Goal: Information Seeking & Learning: Learn about a topic

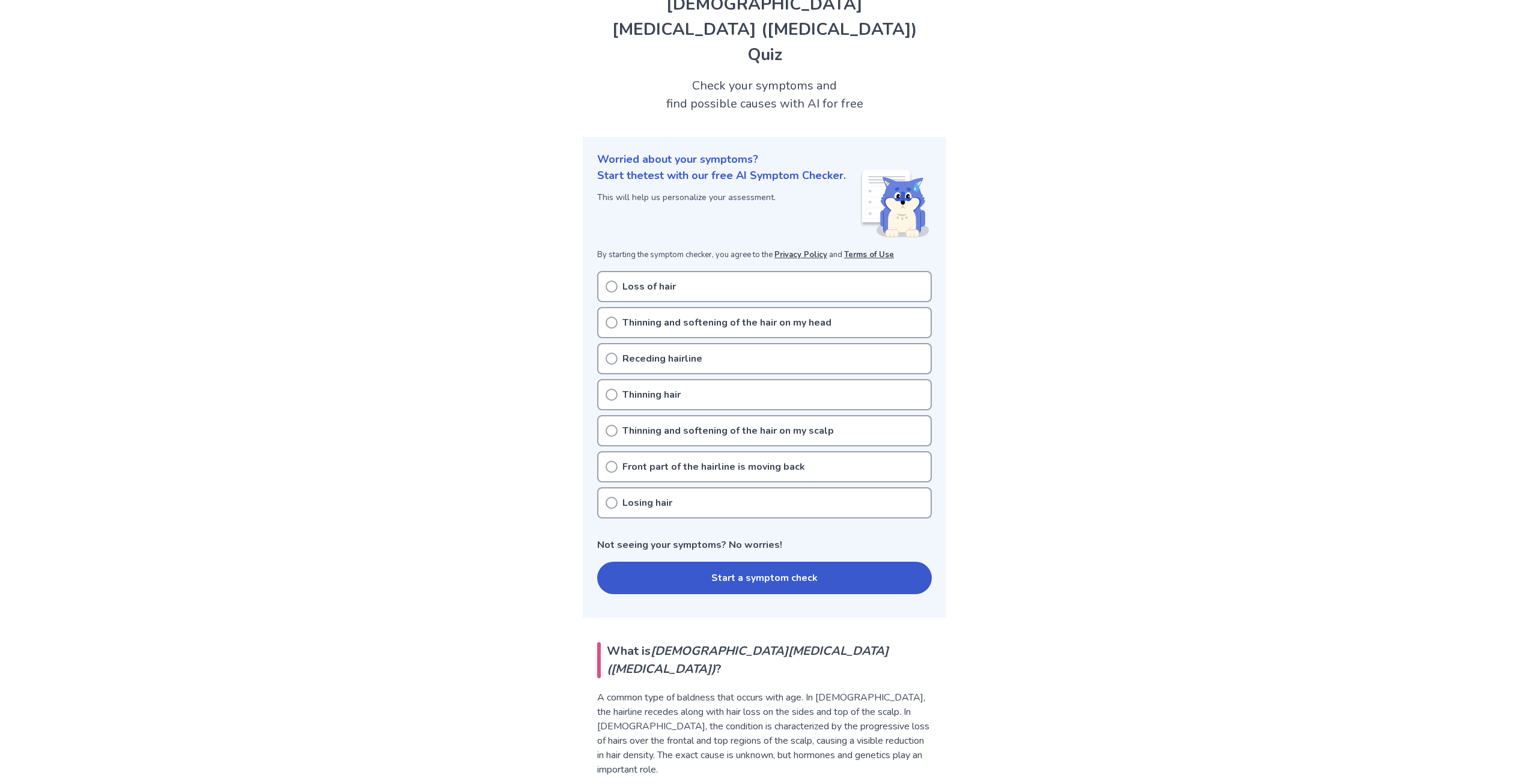
scroll to position [60, 0]
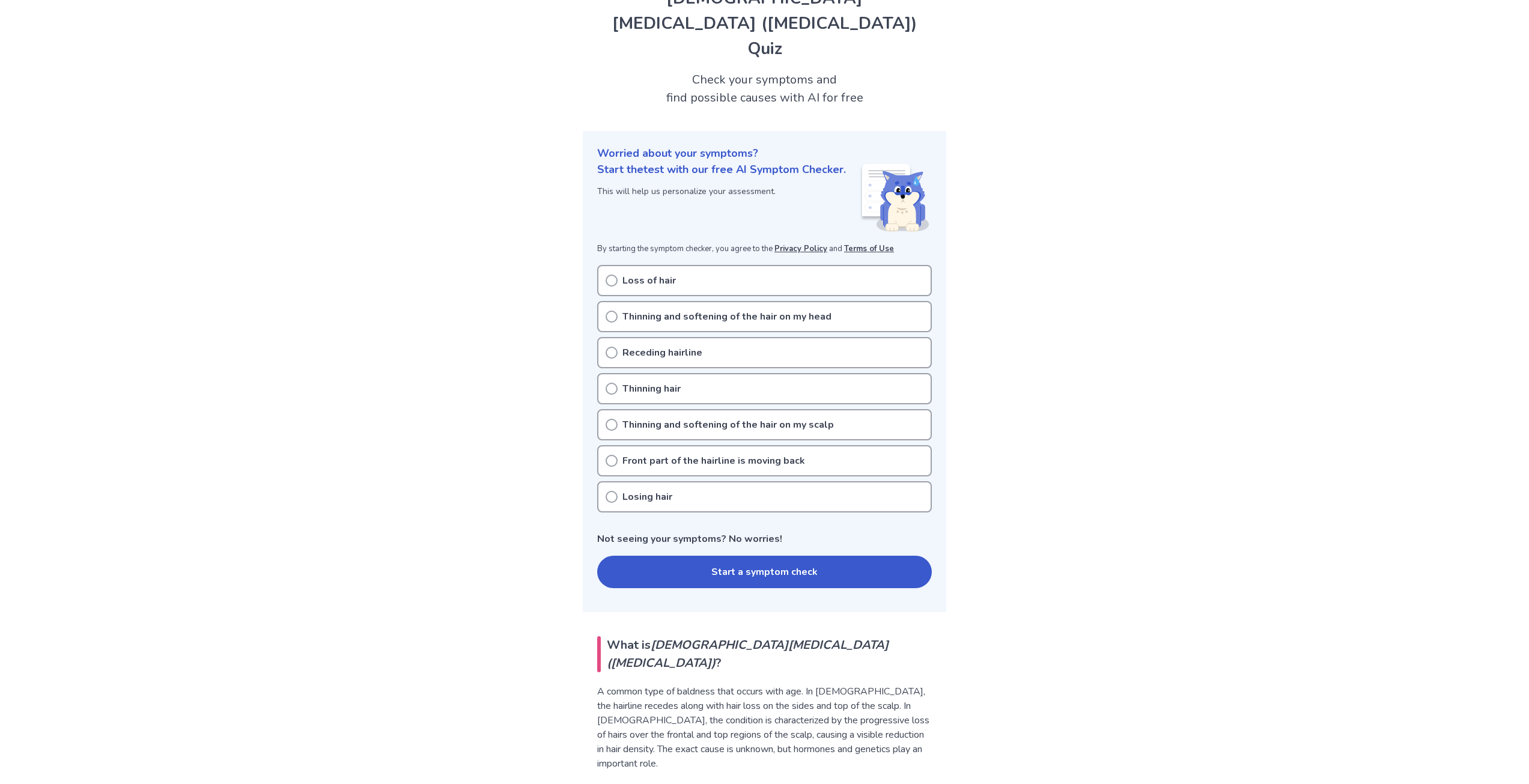
click at [720, 337] on div "Receding hairline" at bounding box center [764, 353] width 335 height 31
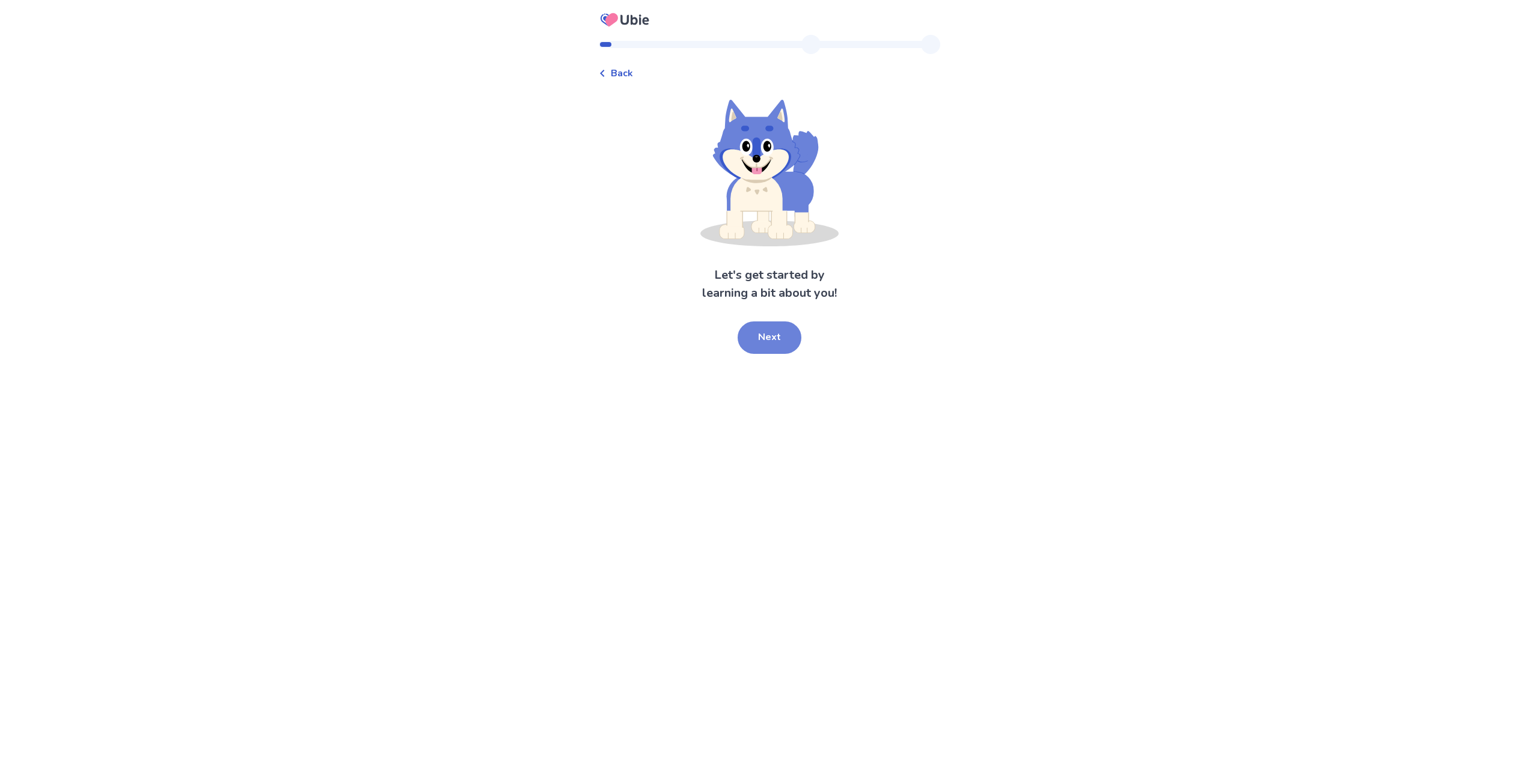
click at [767, 347] on button "Next" at bounding box center [769, 337] width 64 height 32
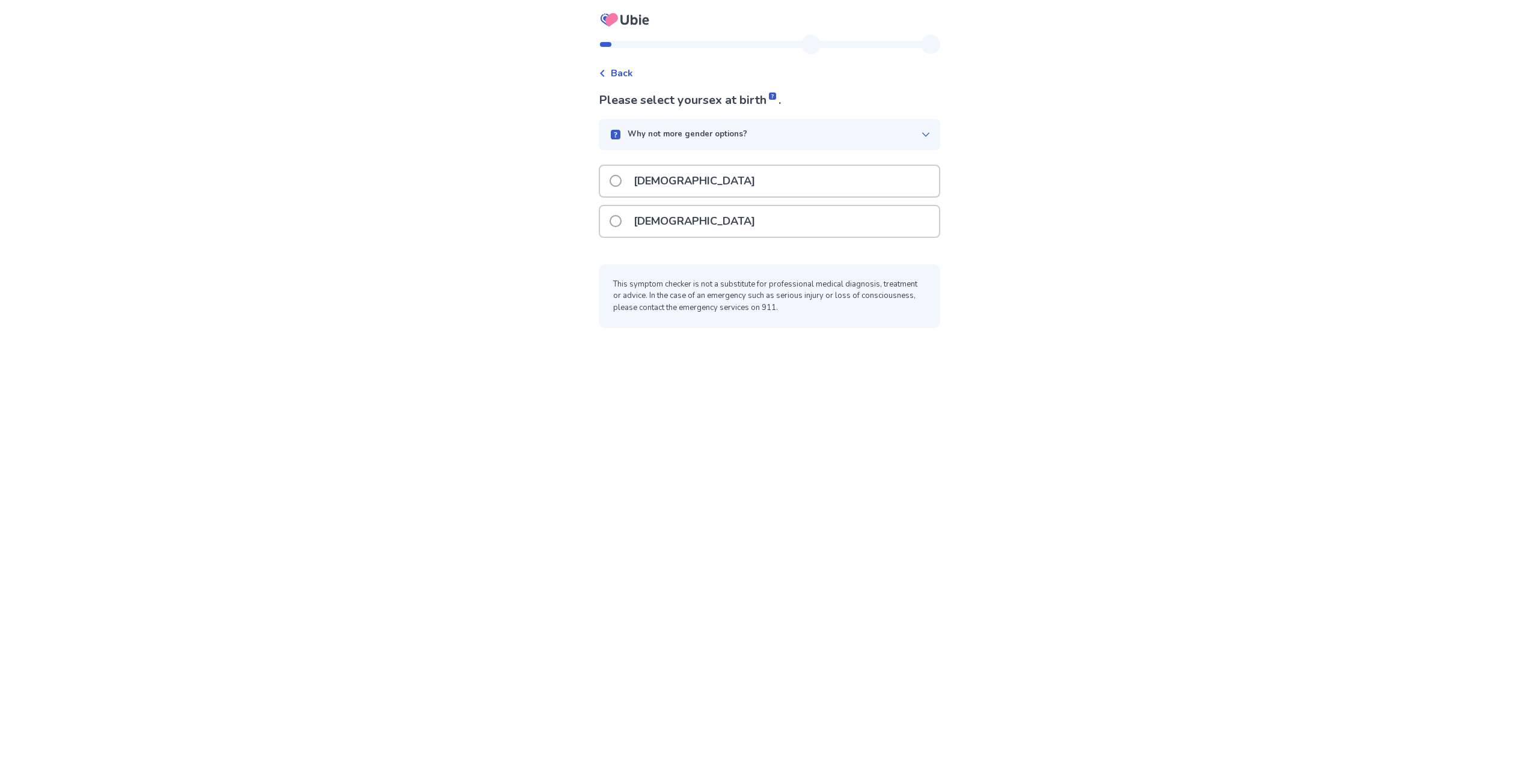
click at [691, 186] on div "[DEMOGRAPHIC_DATA]" at bounding box center [770, 181] width 339 height 31
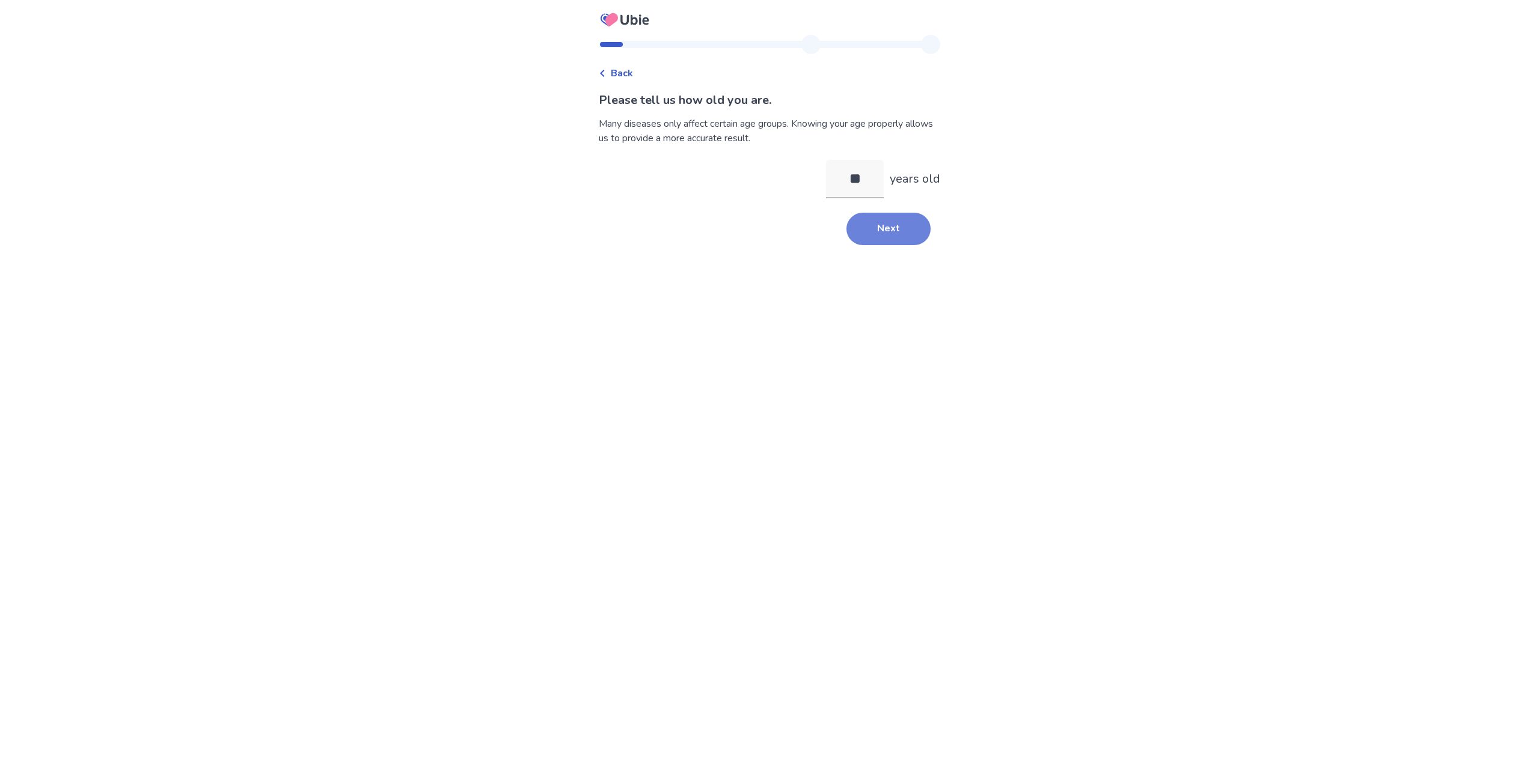
type input "**"
click at [862, 221] on button "Next" at bounding box center [888, 229] width 84 height 32
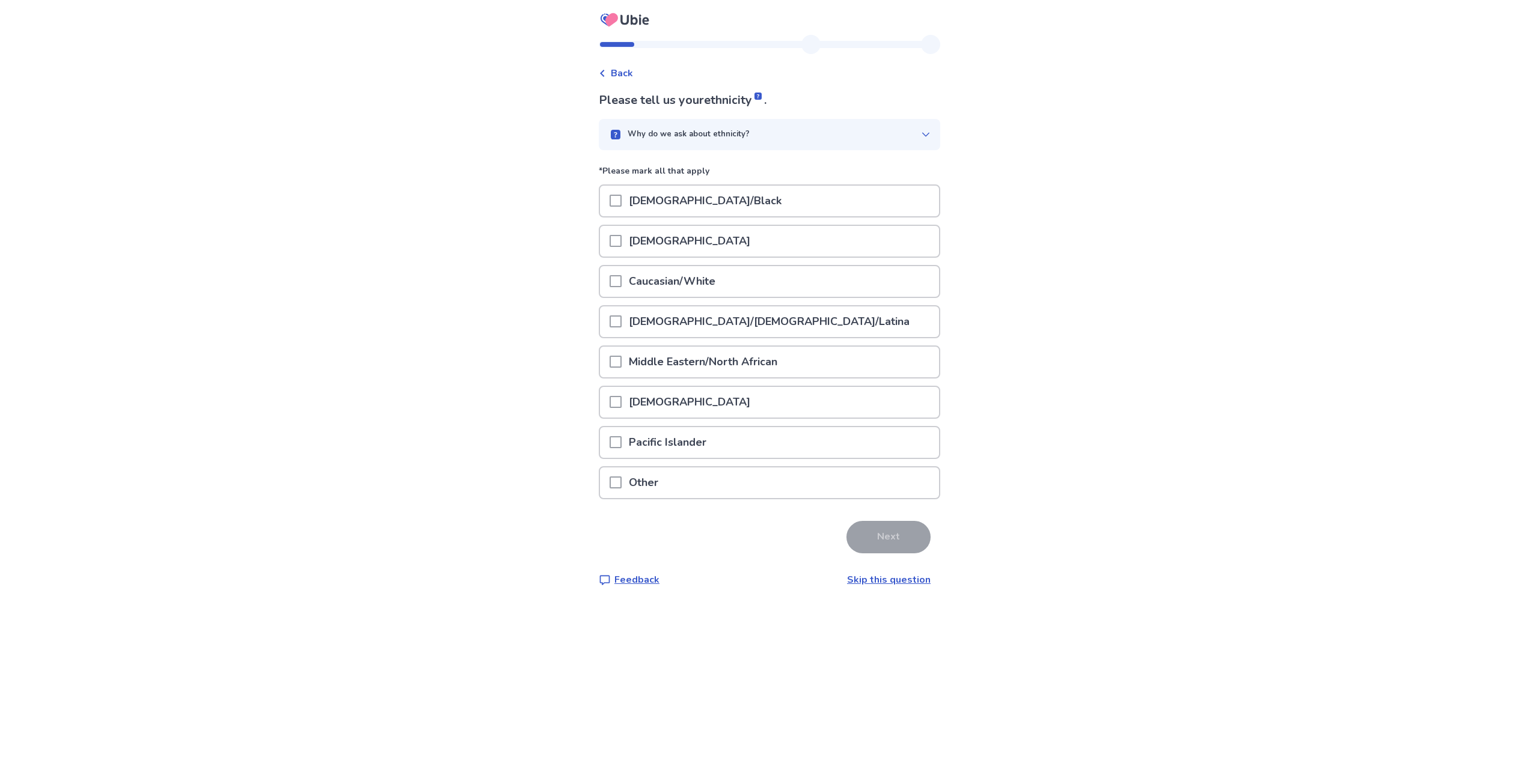
click at [689, 279] on p "Caucasian/White" at bounding box center [672, 281] width 101 height 31
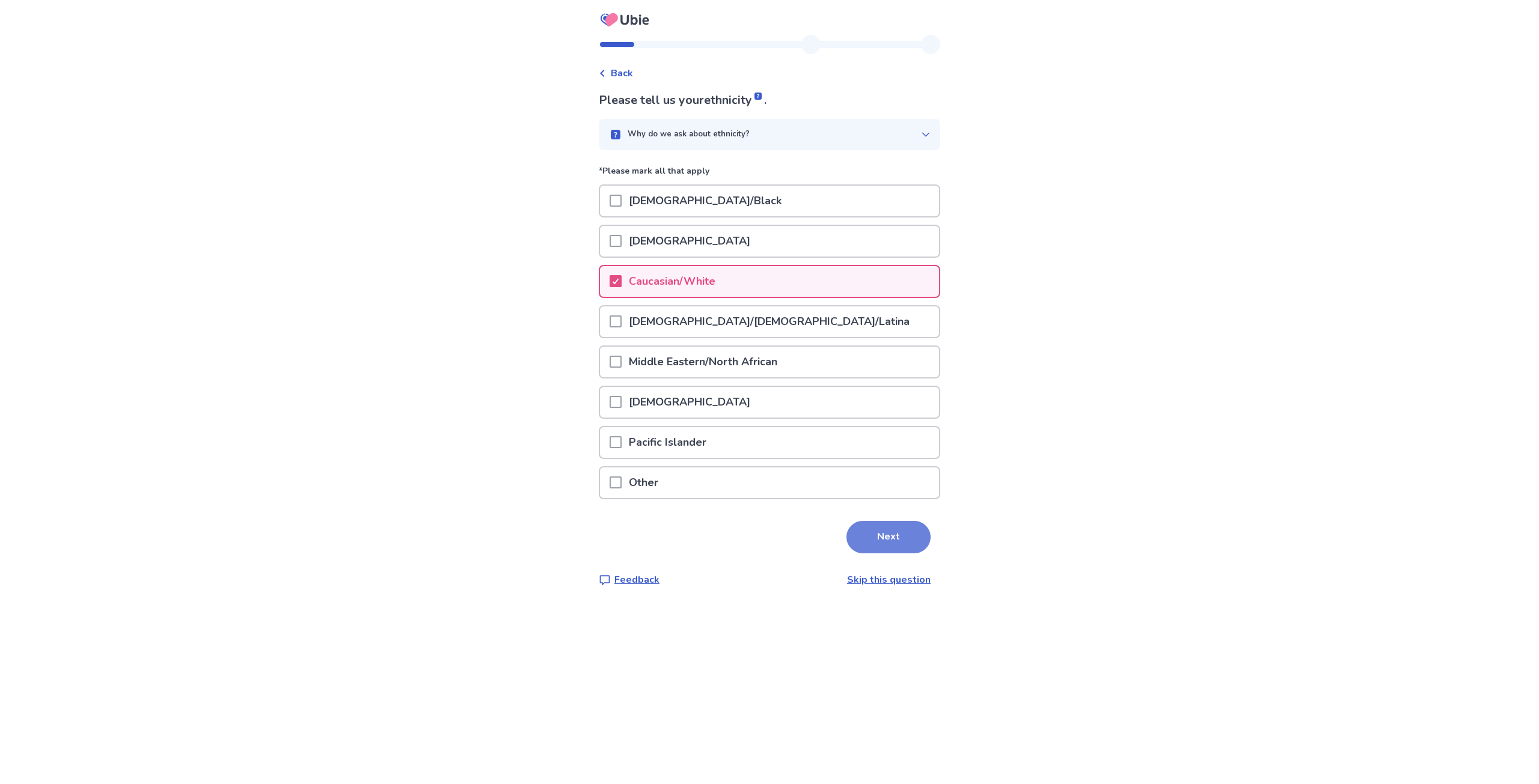
click at [858, 534] on button "Next" at bounding box center [888, 537] width 84 height 32
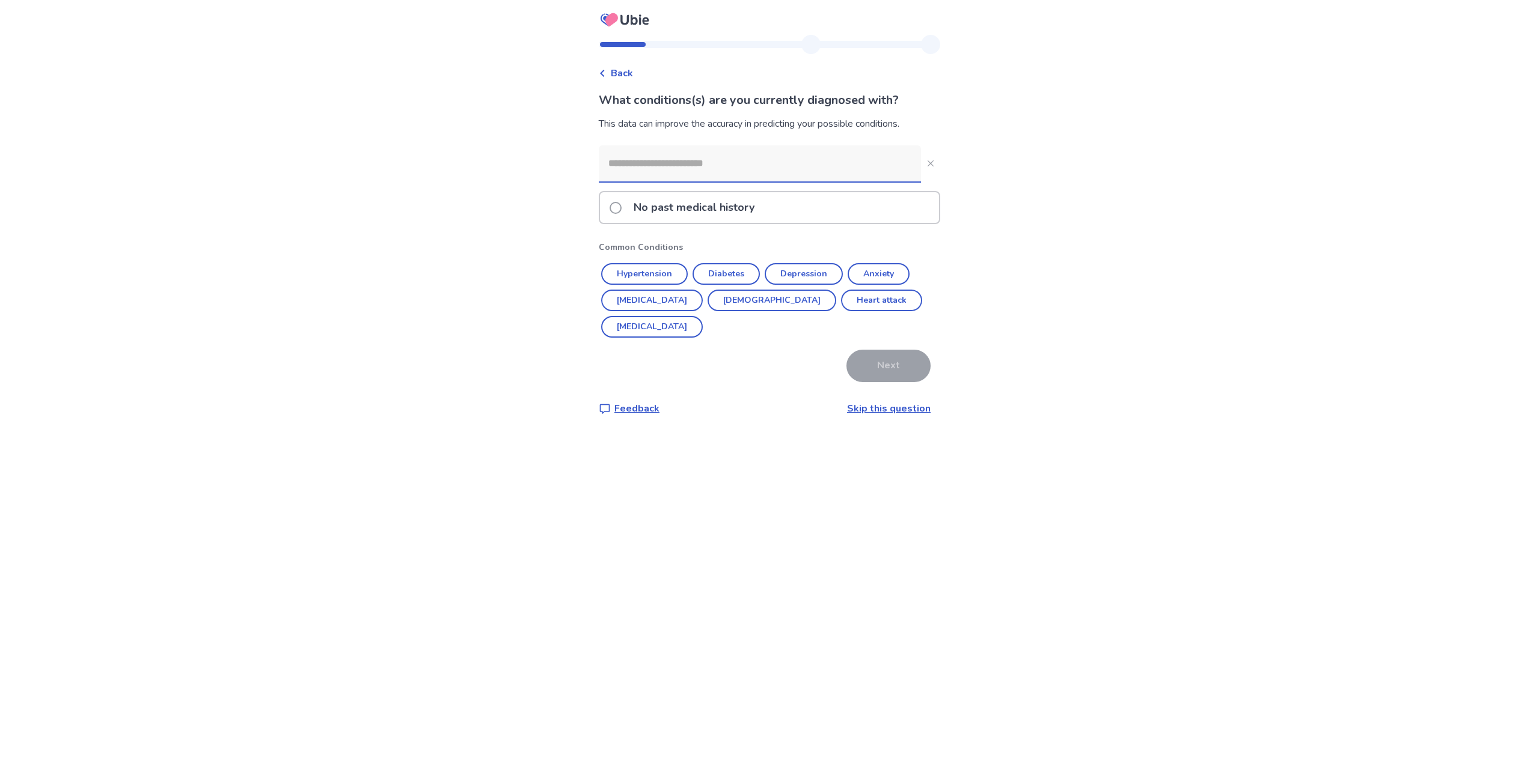
click at [677, 209] on p "No past medical history" at bounding box center [694, 208] width 136 height 31
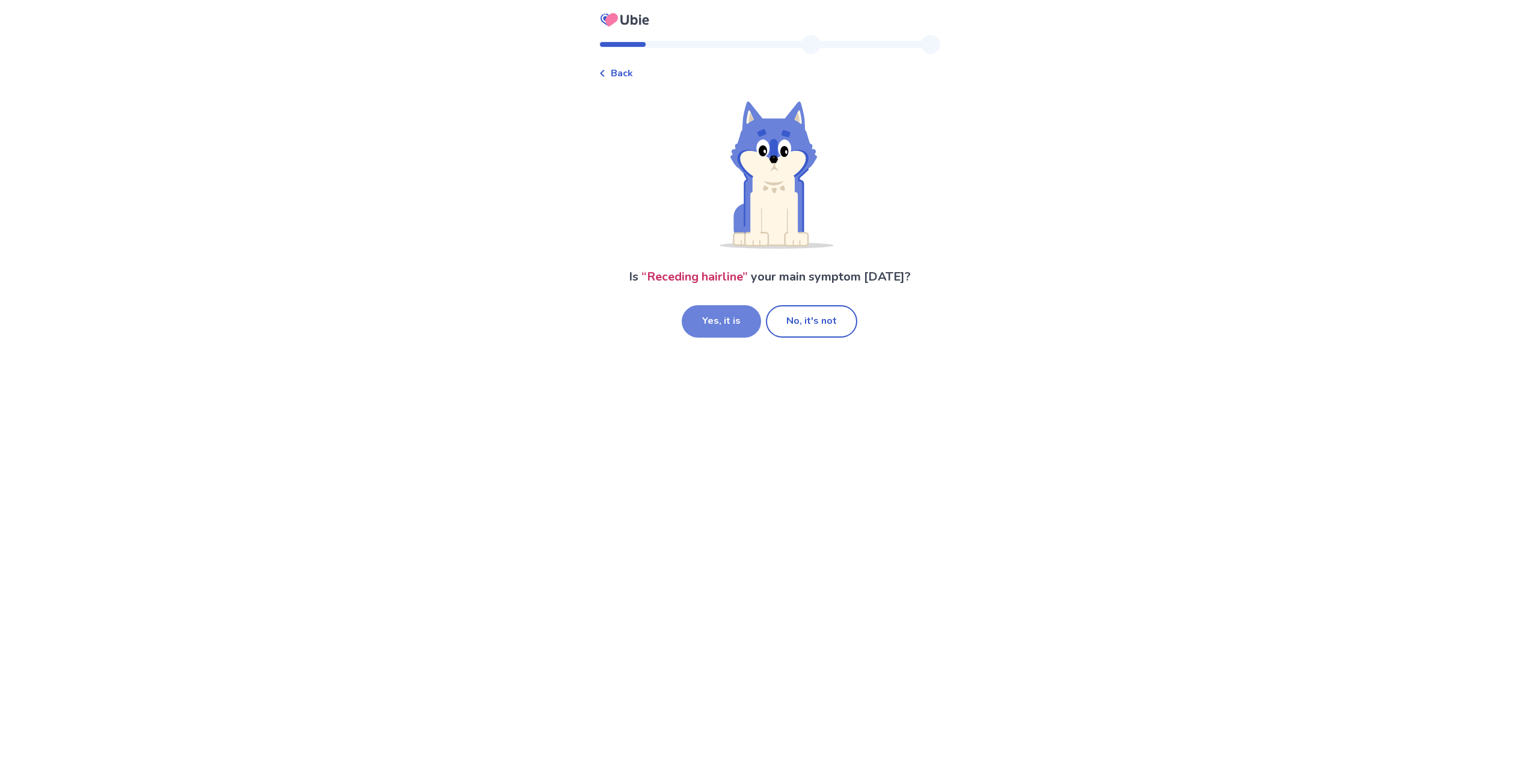
click at [718, 325] on button "Yes, it is" at bounding box center [722, 321] width 80 height 32
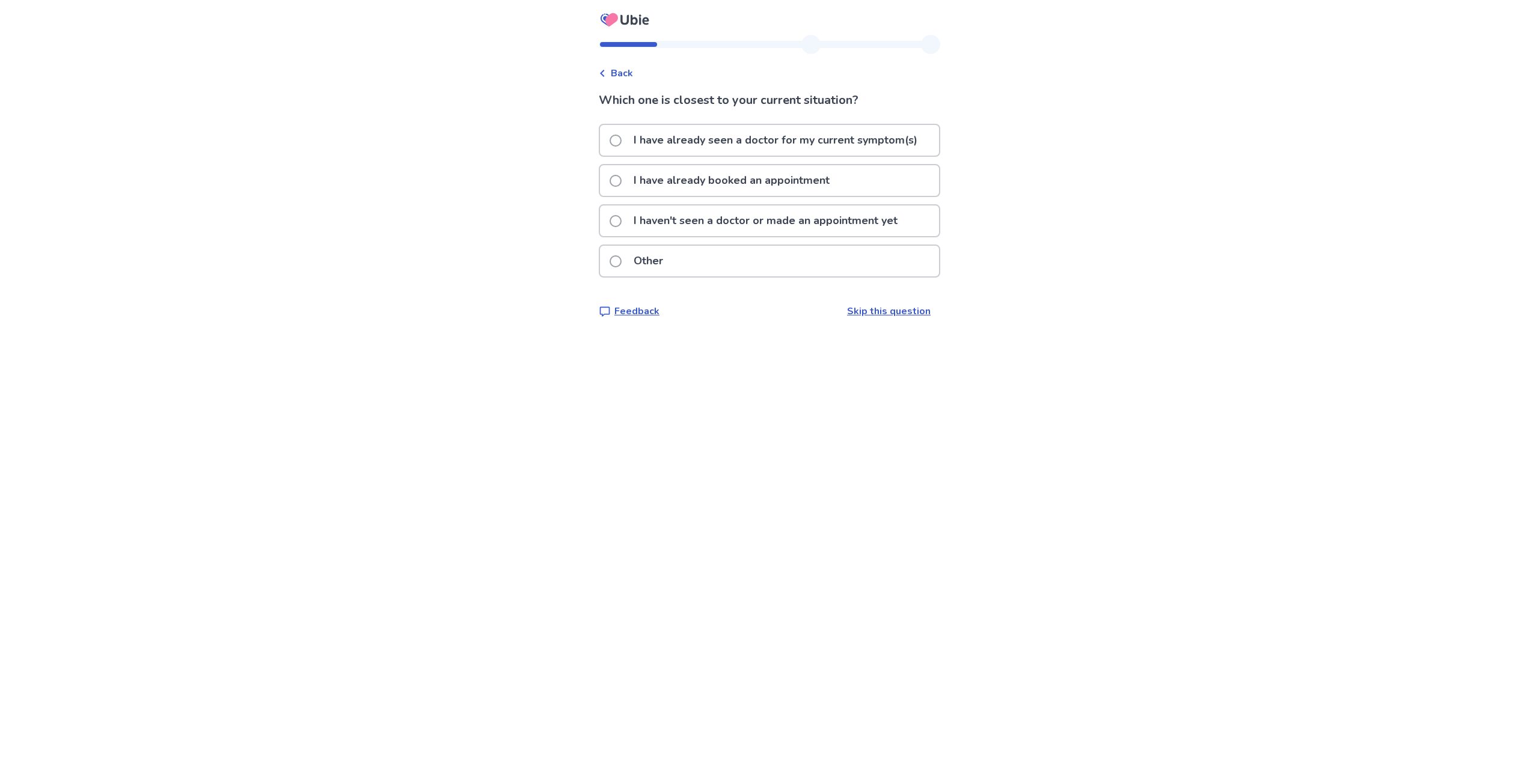
click at [750, 223] on p "I haven't seen a doctor or made an appointment yet" at bounding box center [766, 220] width 278 height 31
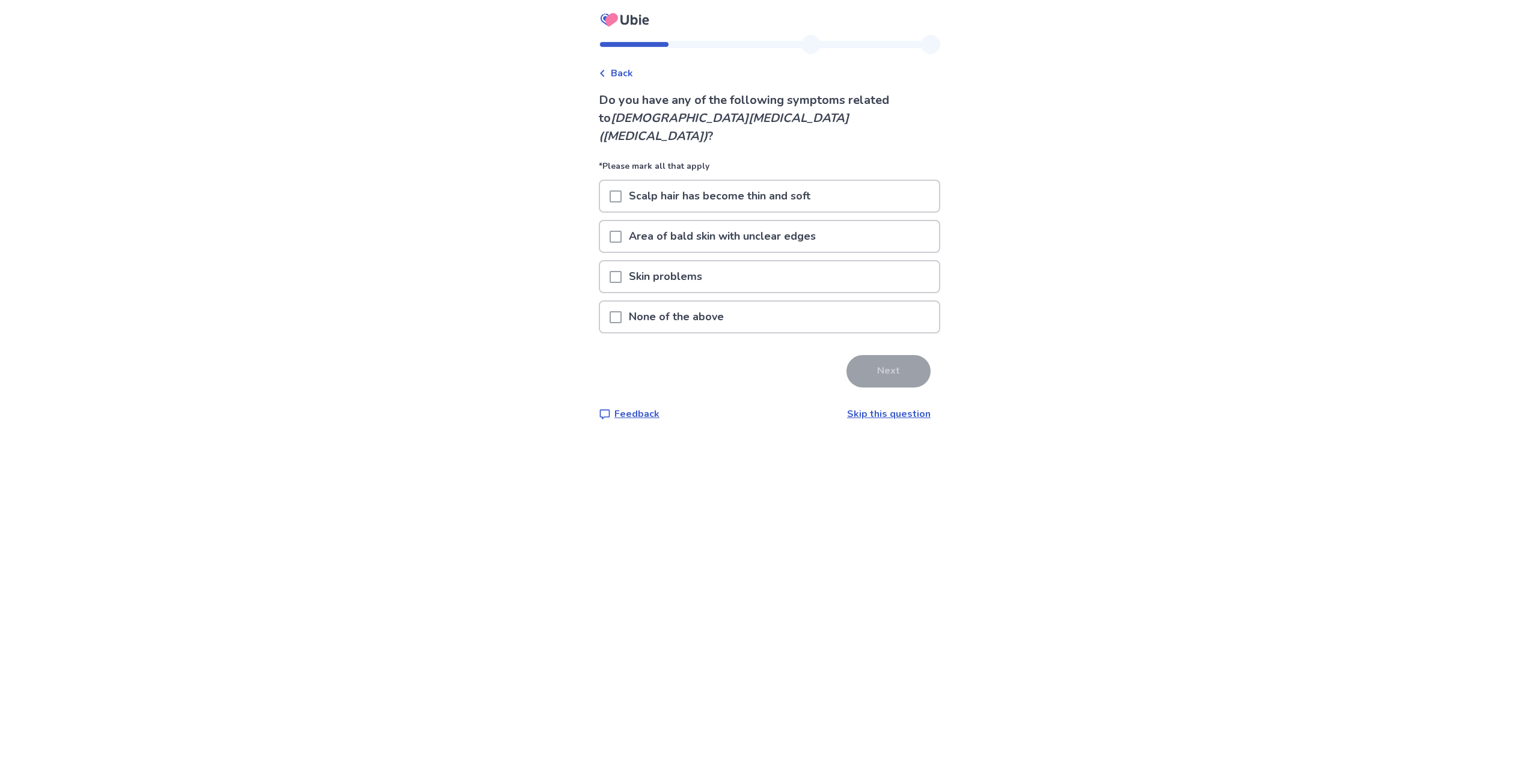
click at [785, 185] on p "Scalp hair has become thin and soft" at bounding box center [719, 196] width 196 height 31
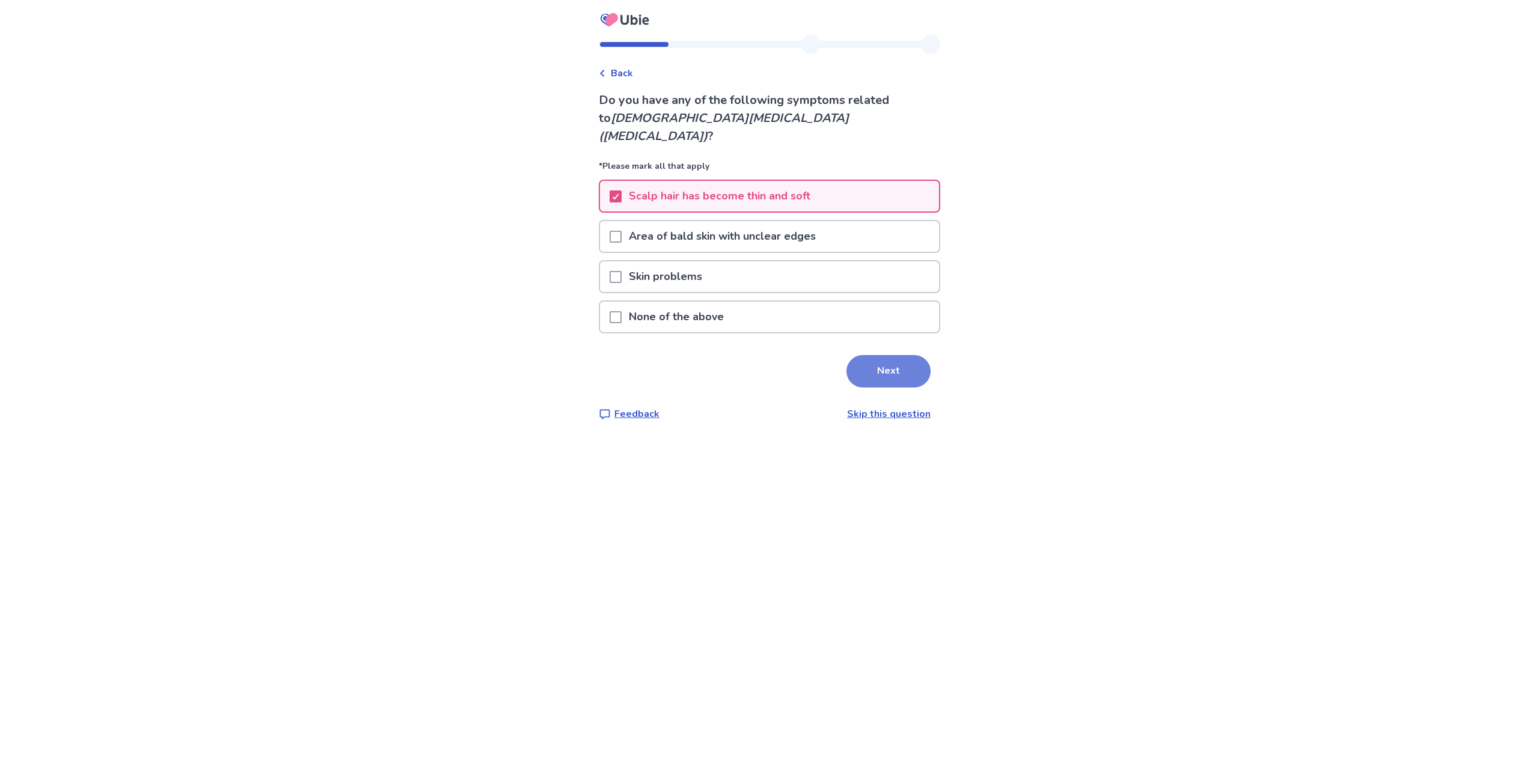
click at [856, 355] on button "Next" at bounding box center [888, 371] width 84 height 32
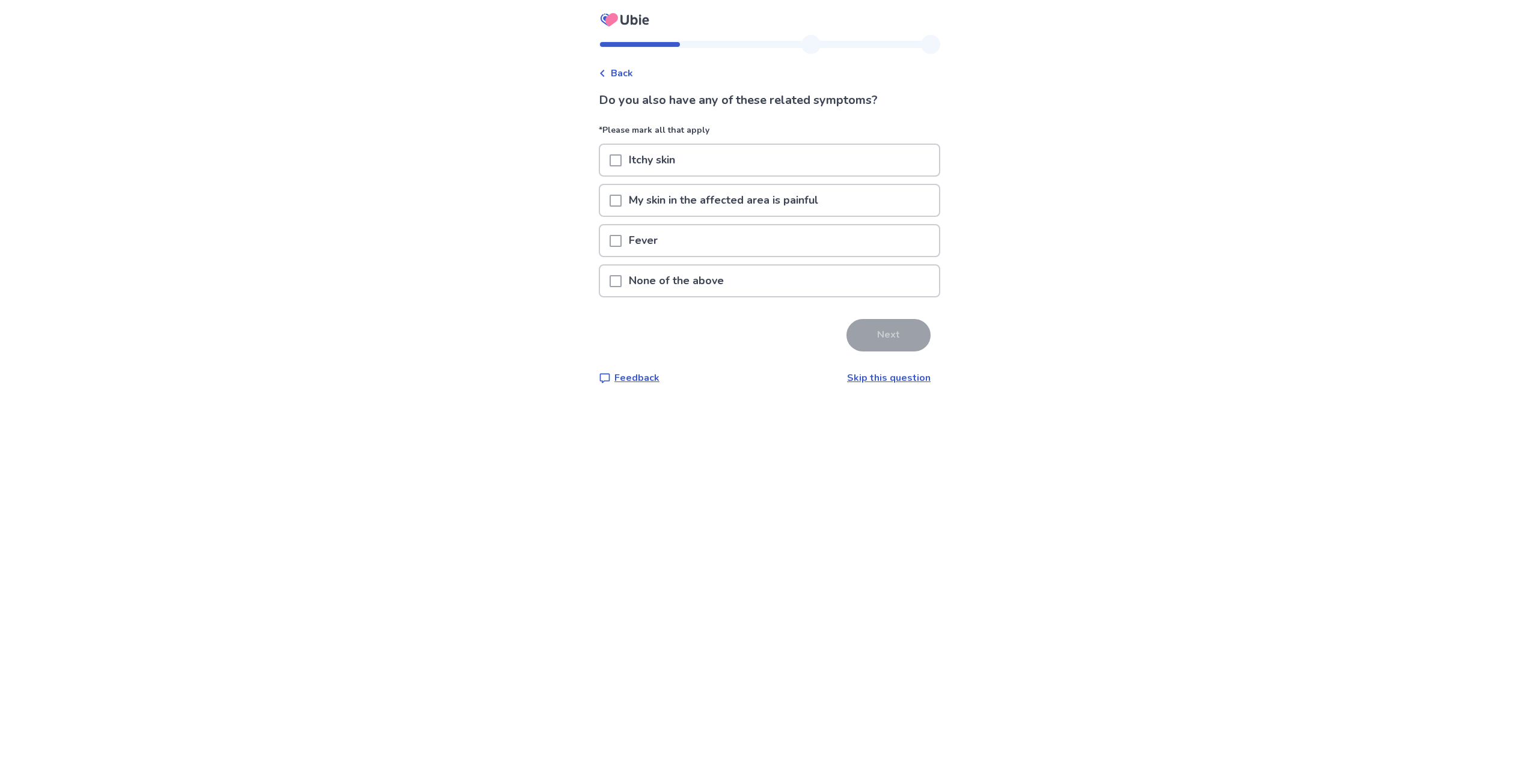
click at [773, 282] on div "None of the above" at bounding box center [770, 281] width 339 height 31
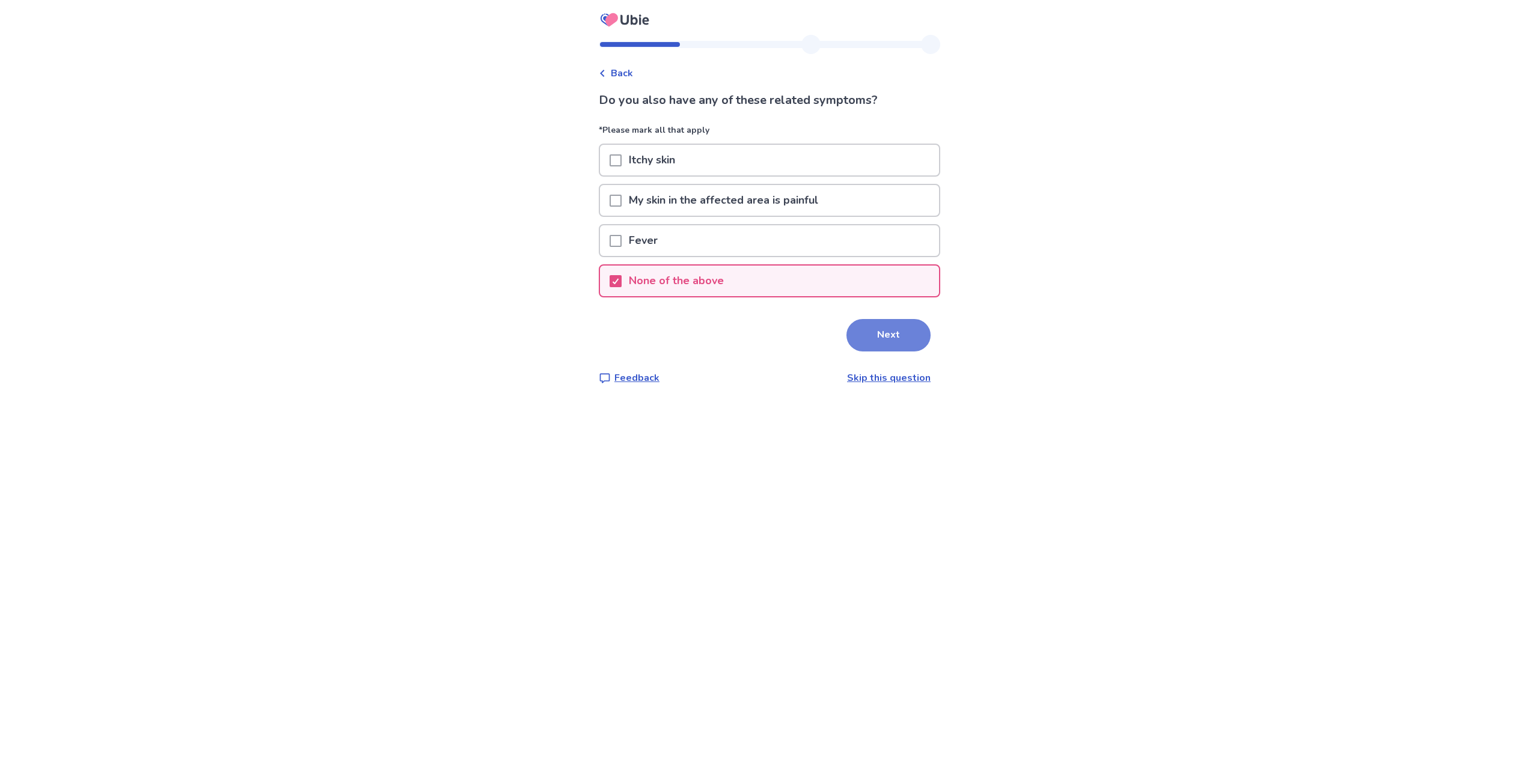
click at [885, 340] on button "Next" at bounding box center [888, 335] width 84 height 32
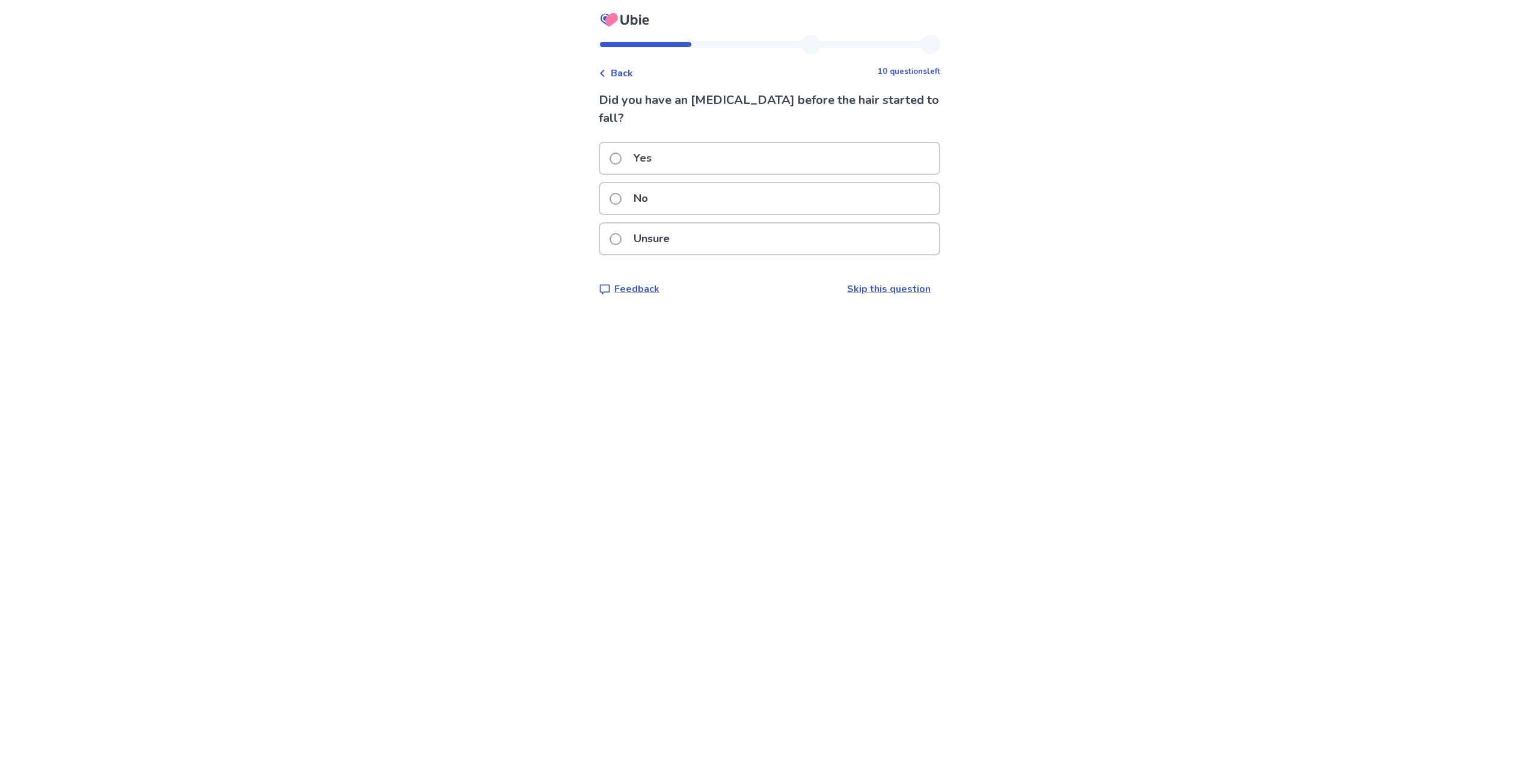
click at [778, 224] on div "Unsure" at bounding box center [770, 239] width 339 height 31
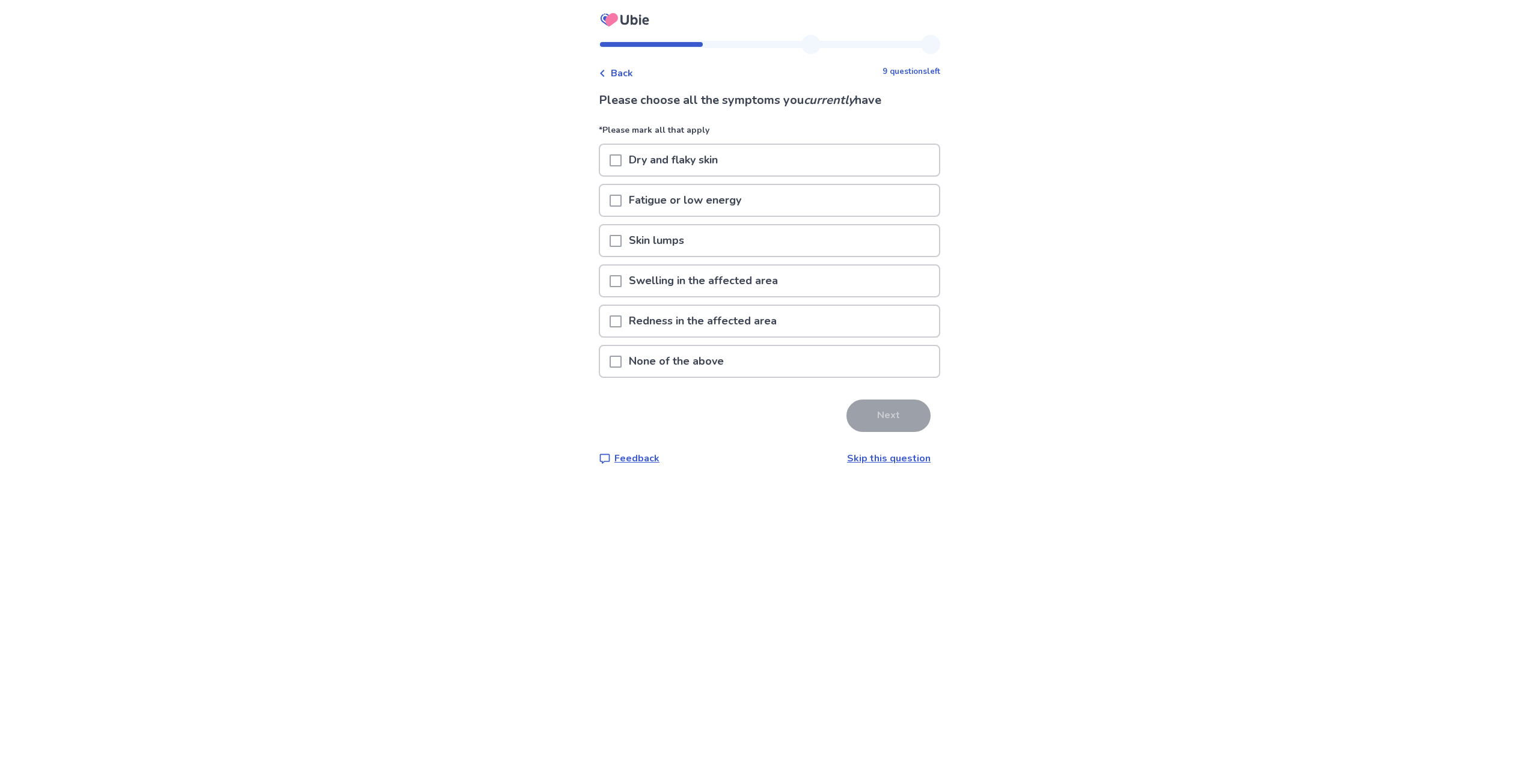
click at [744, 199] on p "Fatigue or low energy" at bounding box center [685, 200] width 127 height 31
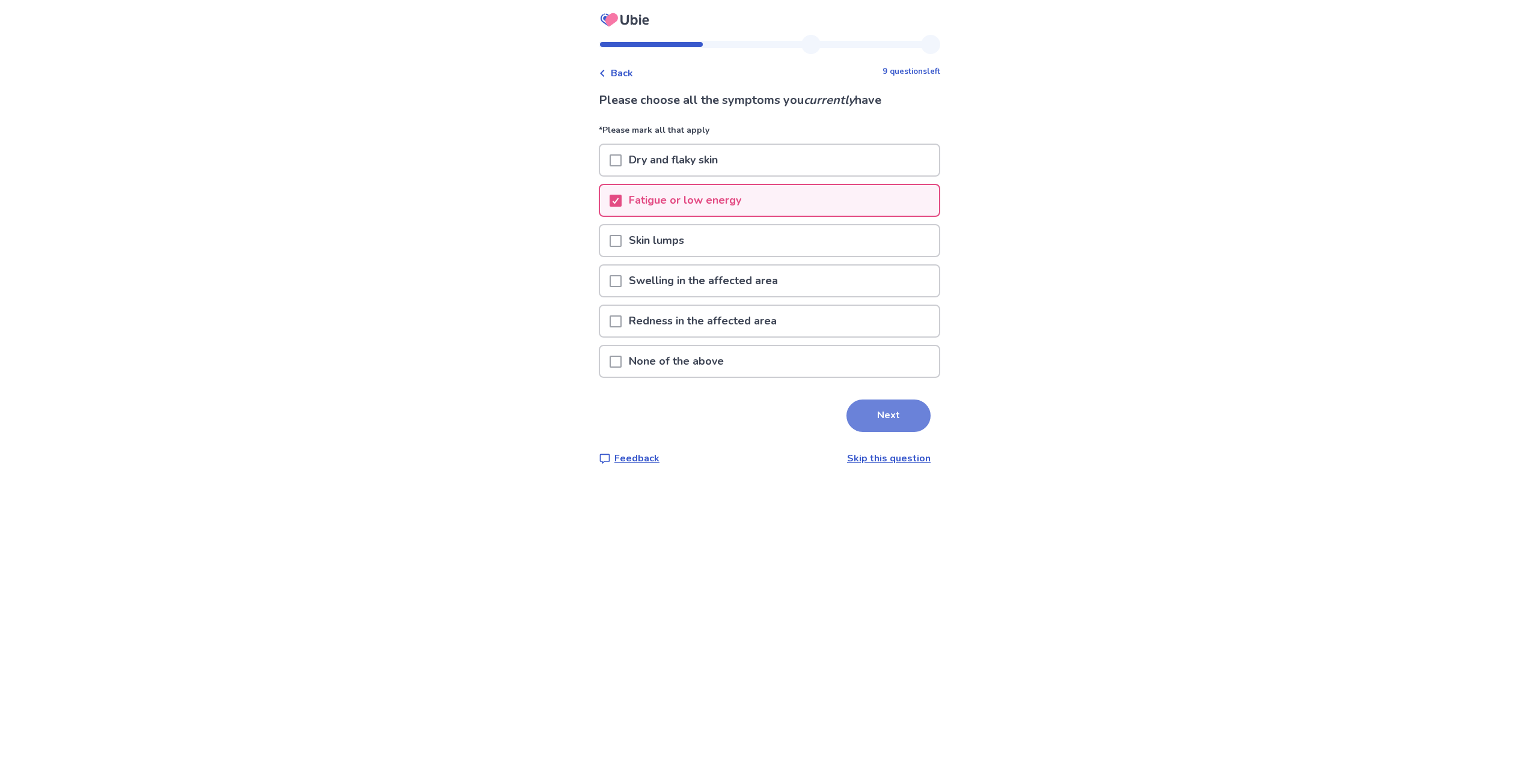
click at [861, 408] on button "Next" at bounding box center [888, 415] width 84 height 32
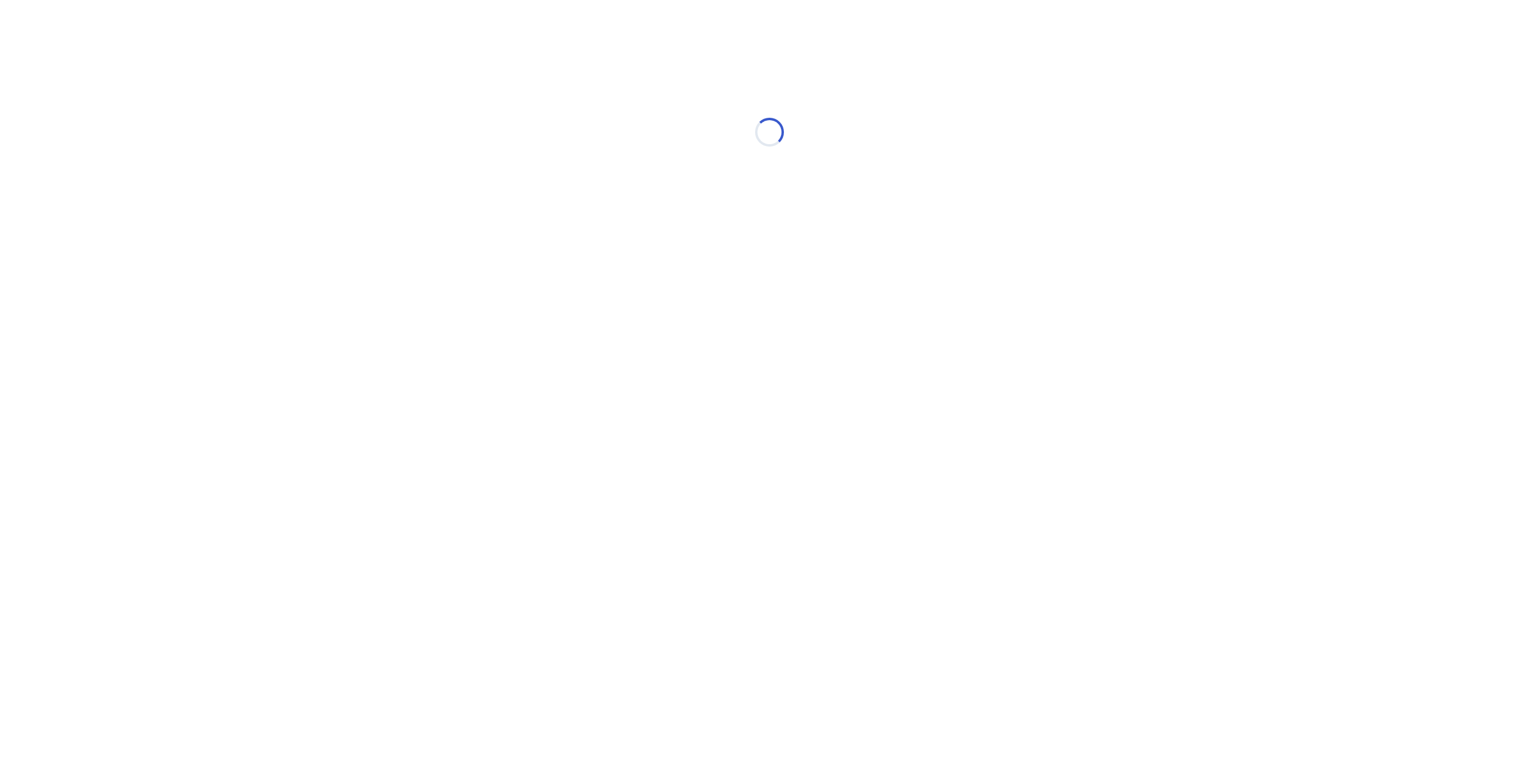
select select "*"
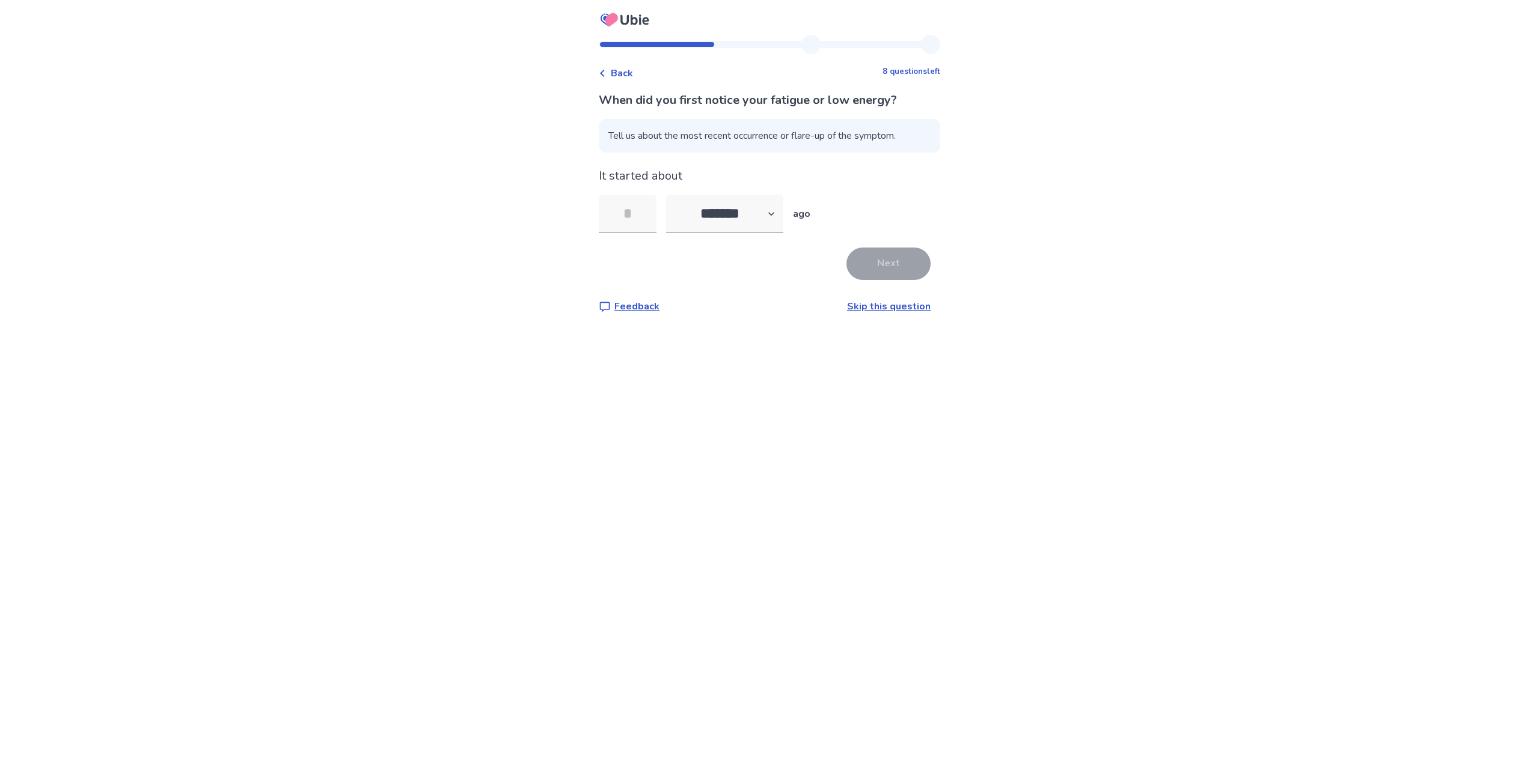
click at [908, 305] on link "Skip this question" at bounding box center [889, 307] width 84 height 14
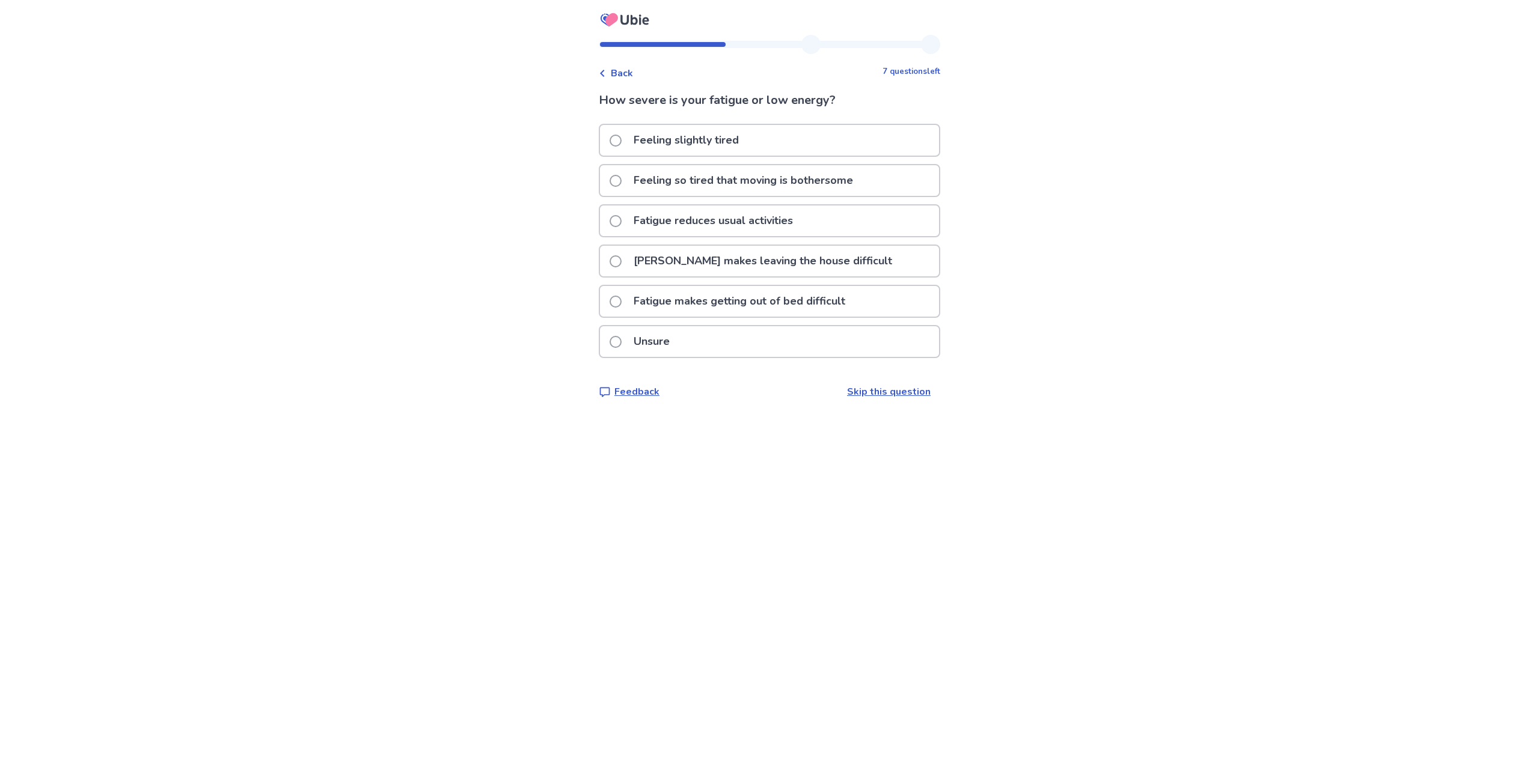
click at [762, 300] on p "Fatigue makes getting out of bed difficult" at bounding box center [739, 301] width 226 height 31
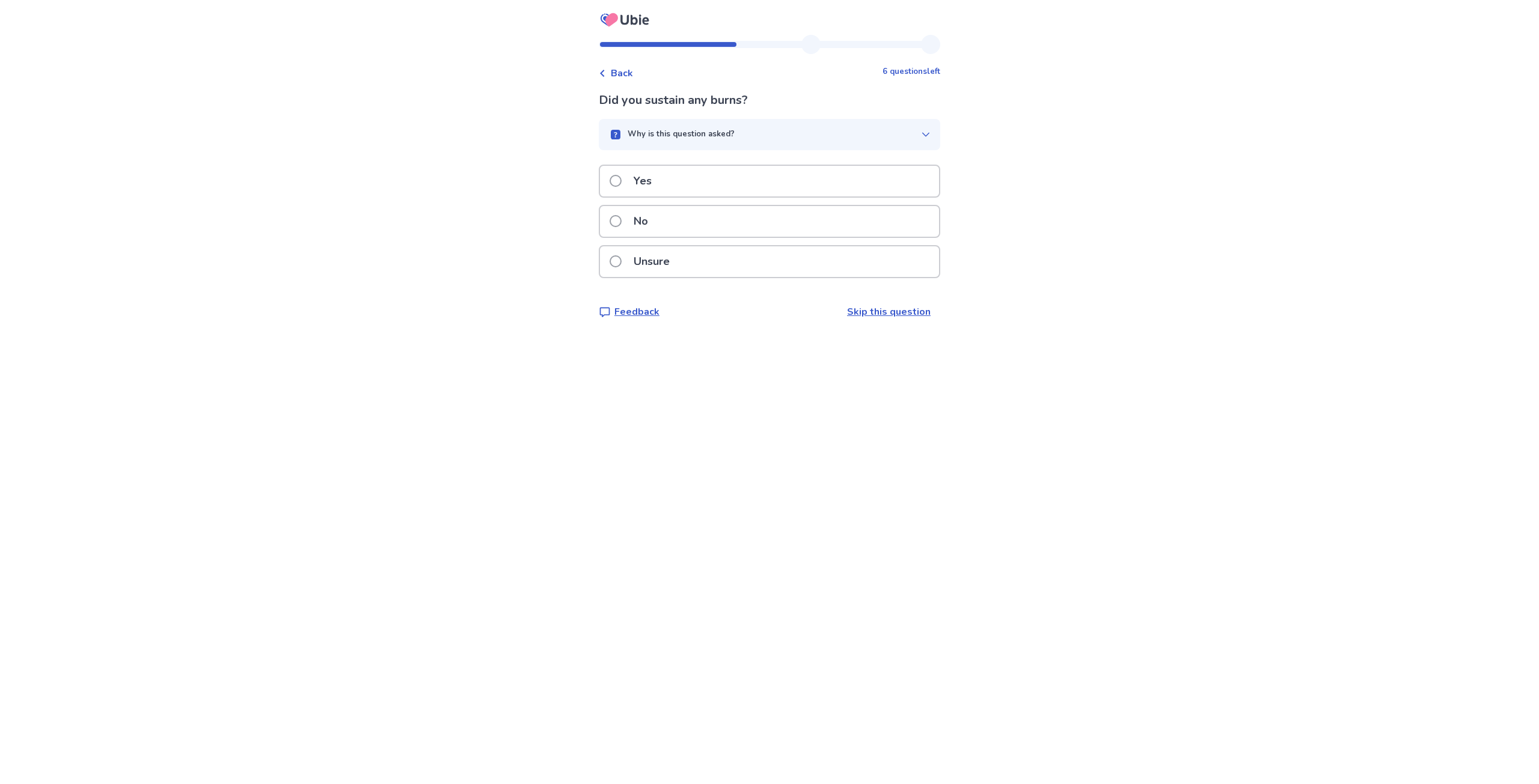
click at [740, 220] on div "No" at bounding box center [770, 221] width 339 height 31
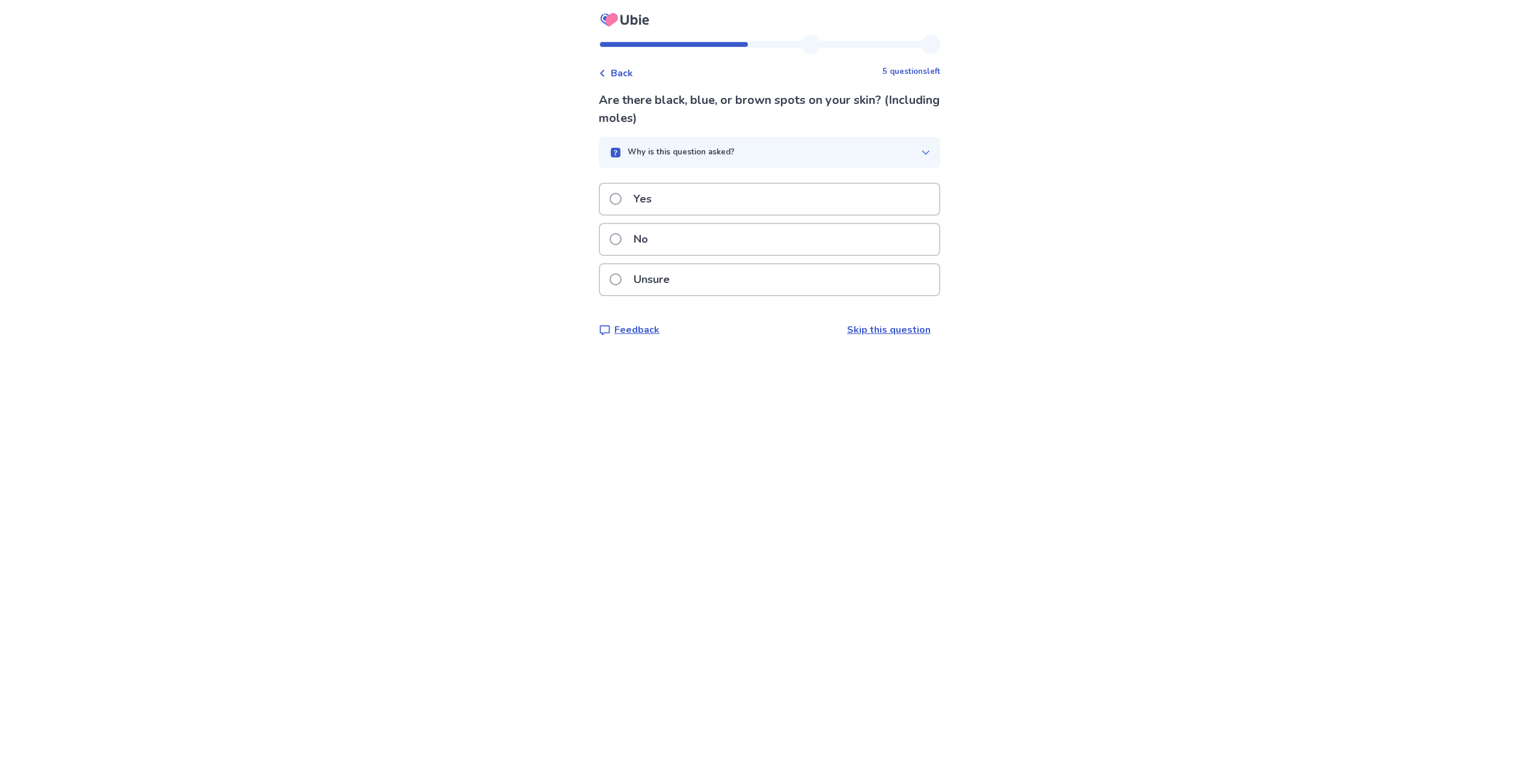
click at [721, 242] on div "No" at bounding box center [770, 239] width 339 height 31
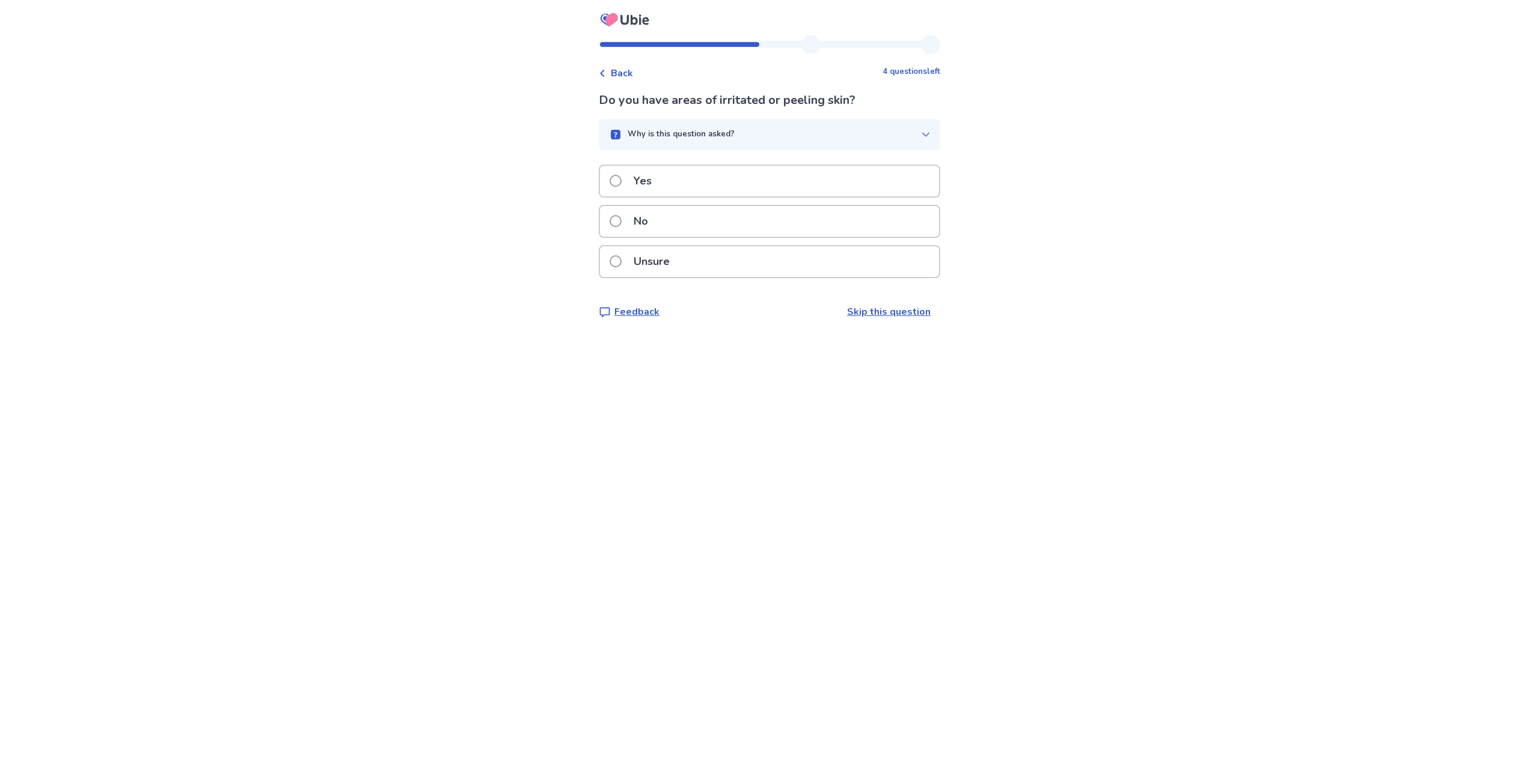
click at [711, 231] on div "No" at bounding box center [770, 221] width 339 height 31
click at [720, 224] on div "No" at bounding box center [770, 221] width 339 height 31
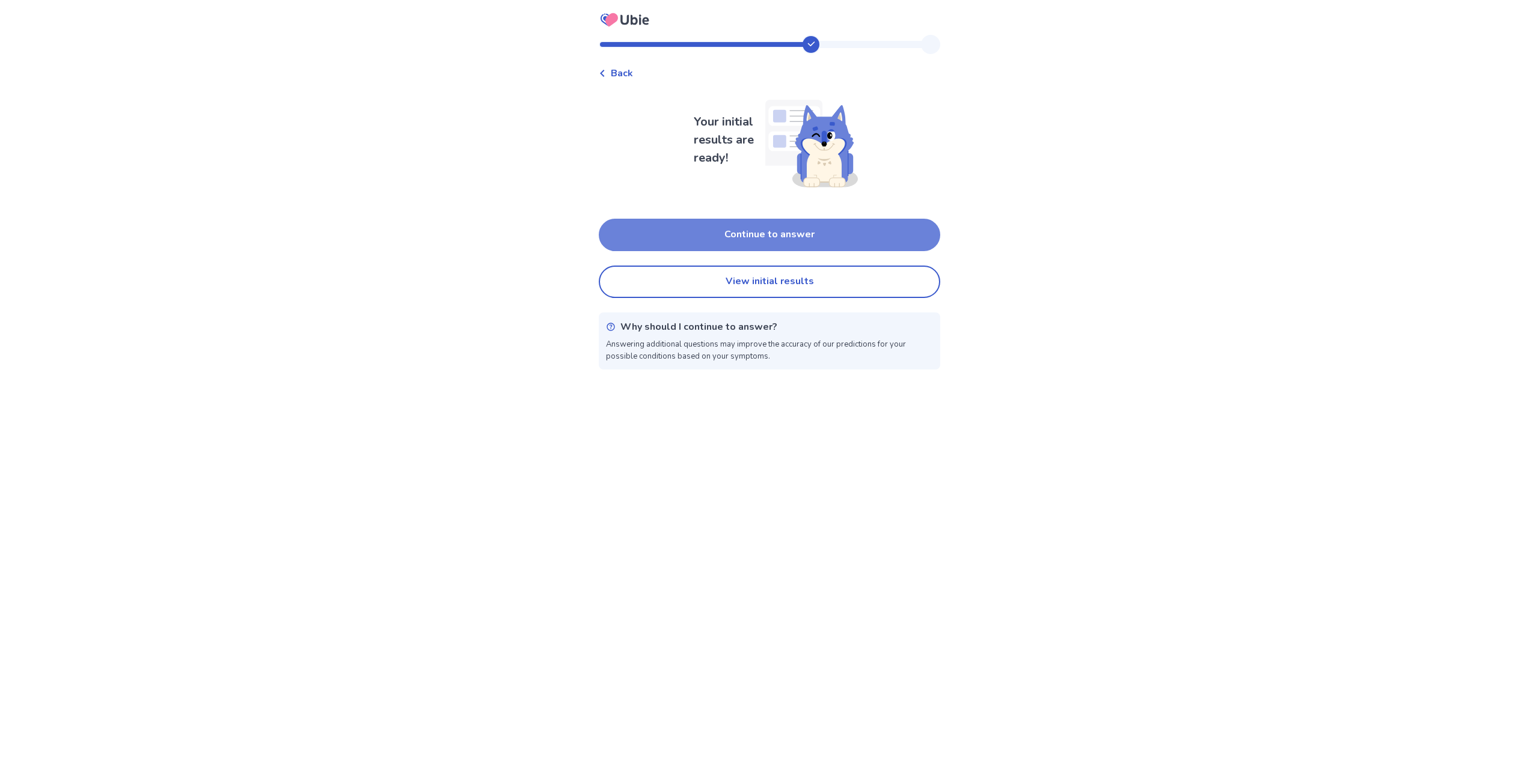
click at [718, 229] on button "Continue to answer" at bounding box center [769, 235] width 342 height 32
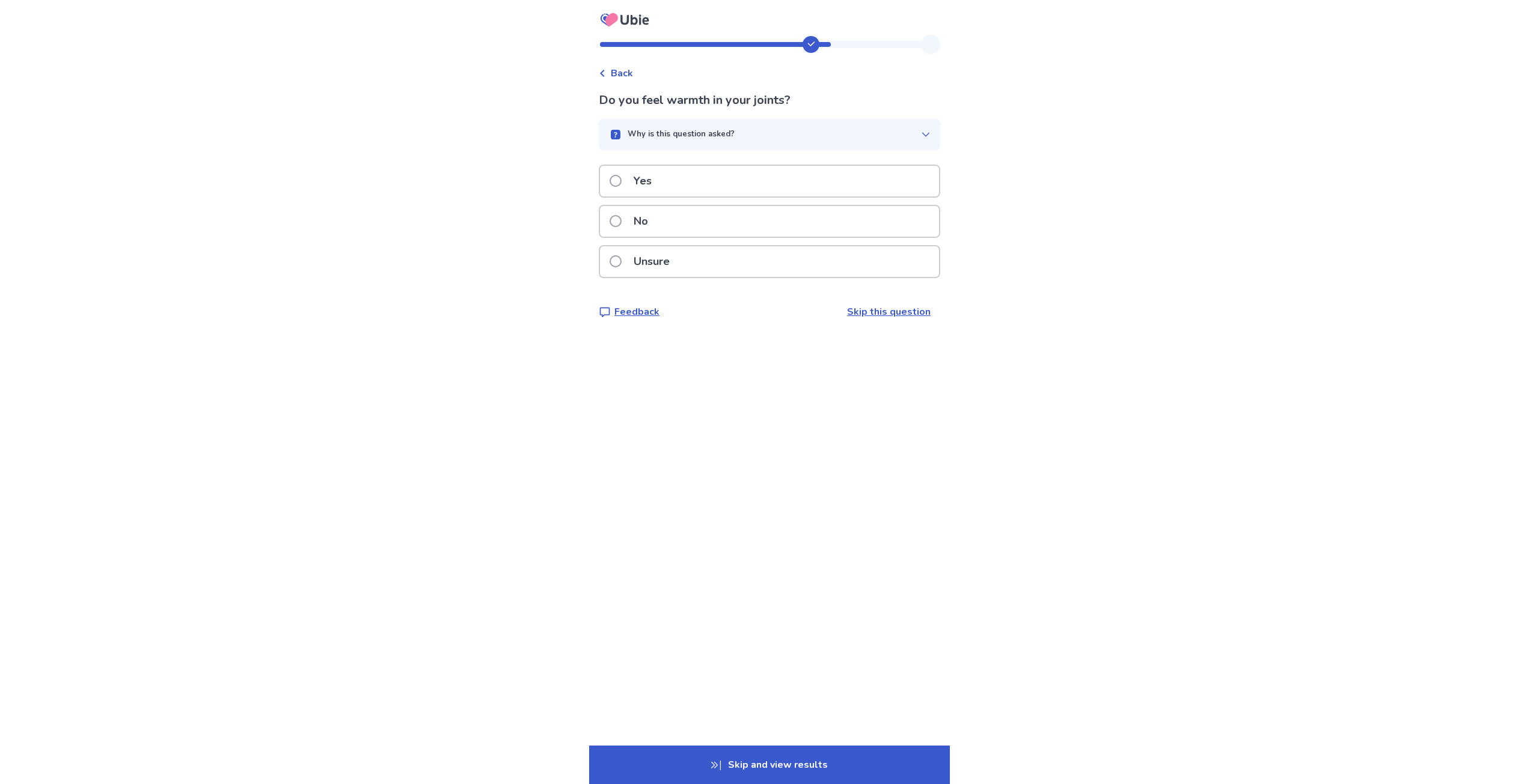
click at [700, 231] on div "No" at bounding box center [770, 221] width 339 height 31
click at [705, 219] on div "No" at bounding box center [770, 221] width 339 height 31
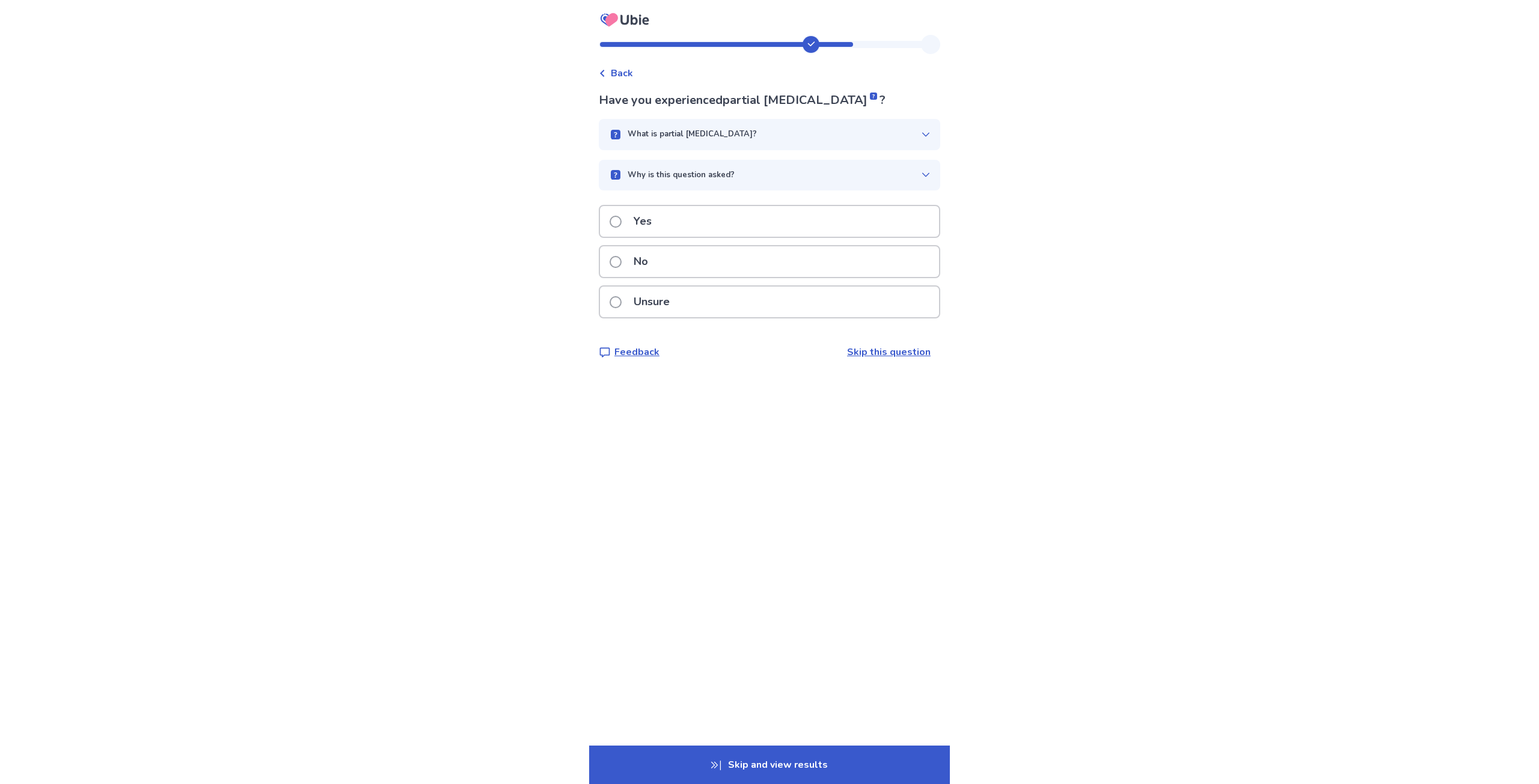
click at [921, 136] on icon at bounding box center [925, 134] width 9 height 9
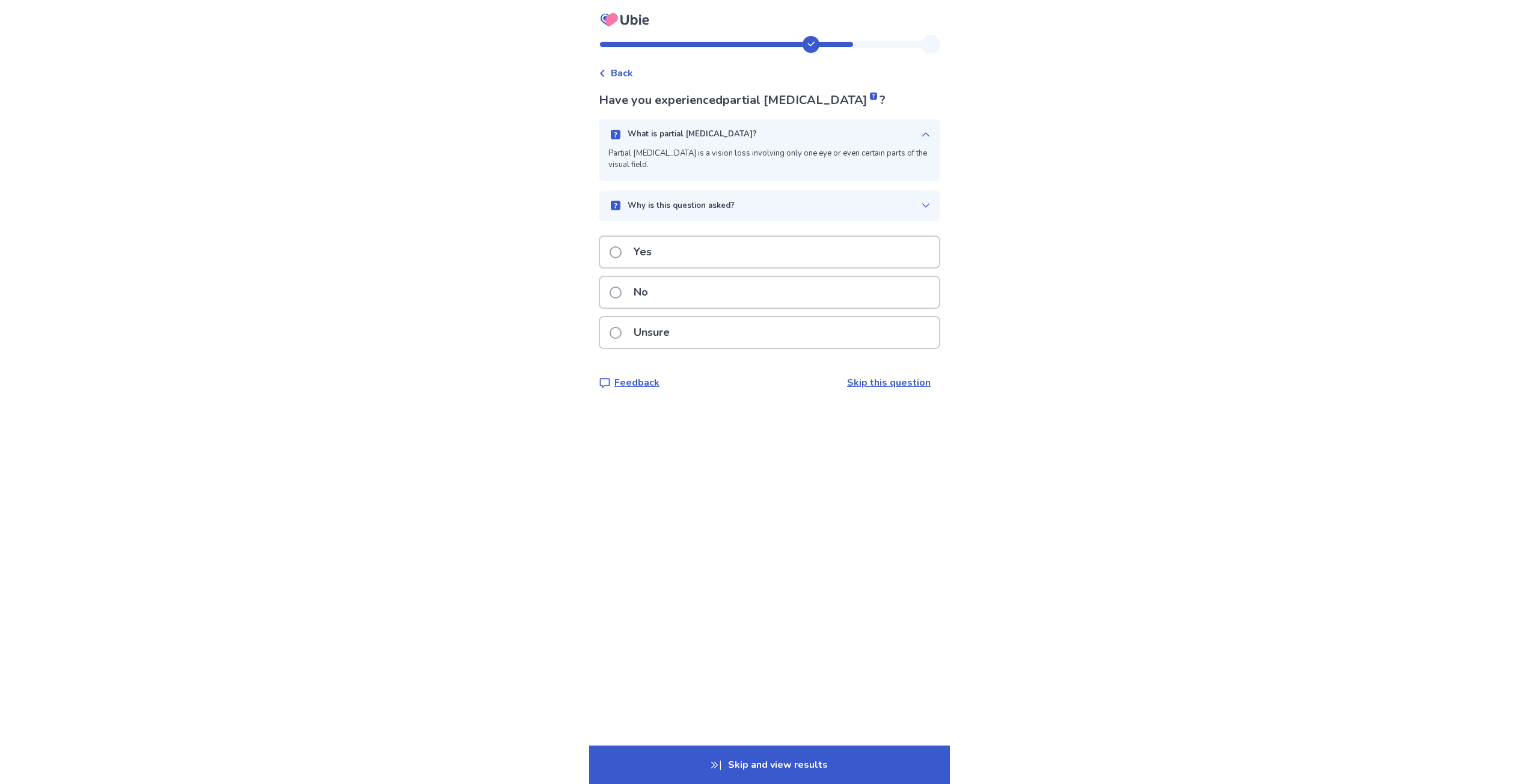
click at [923, 136] on icon at bounding box center [926, 134] width 8 height 4
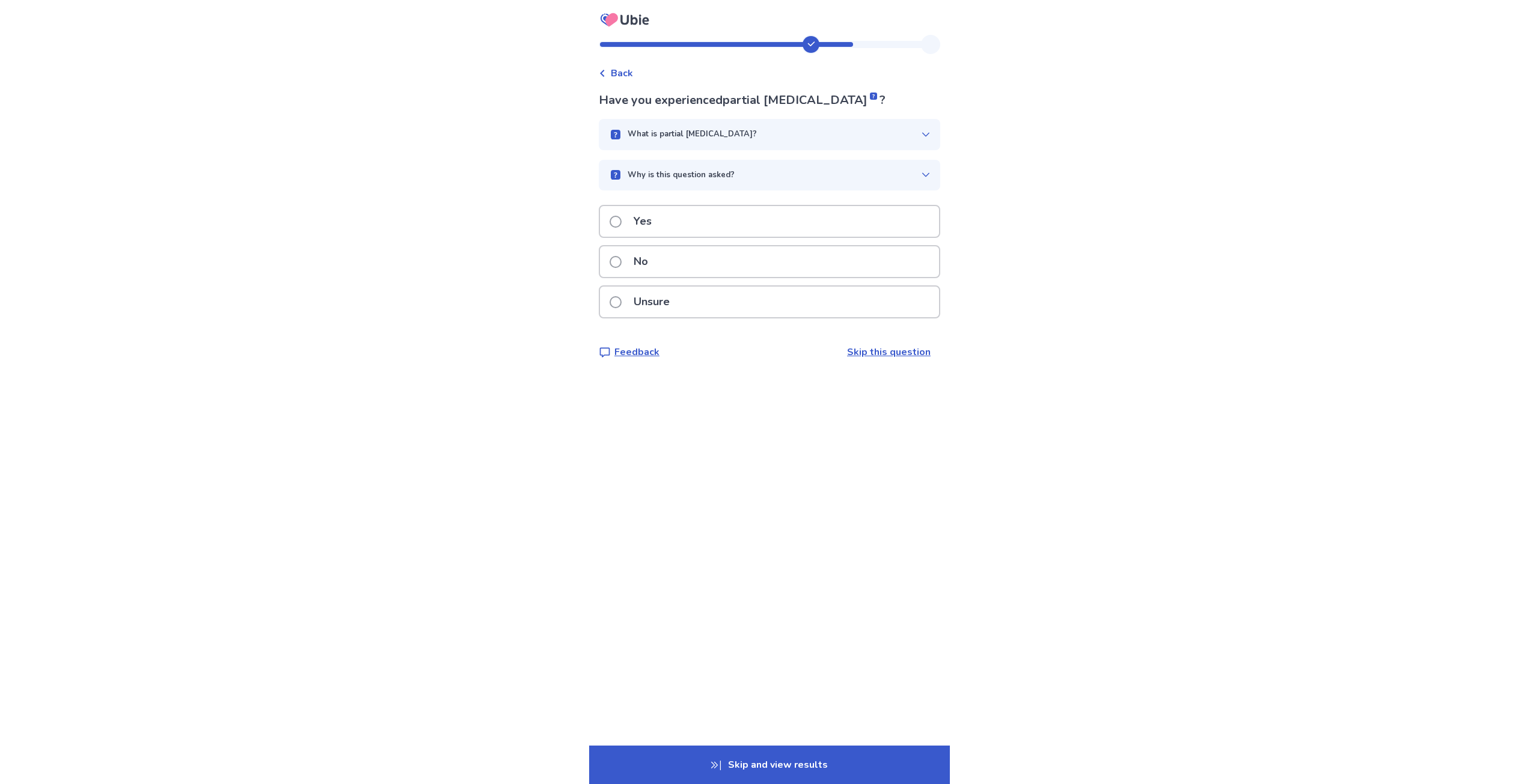
click at [782, 260] on div "No" at bounding box center [770, 262] width 339 height 31
click at [727, 269] on div "No" at bounding box center [770, 274] width 339 height 31
click at [767, 224] on div "No" at bounding box center [770, 221] width 339 height 31
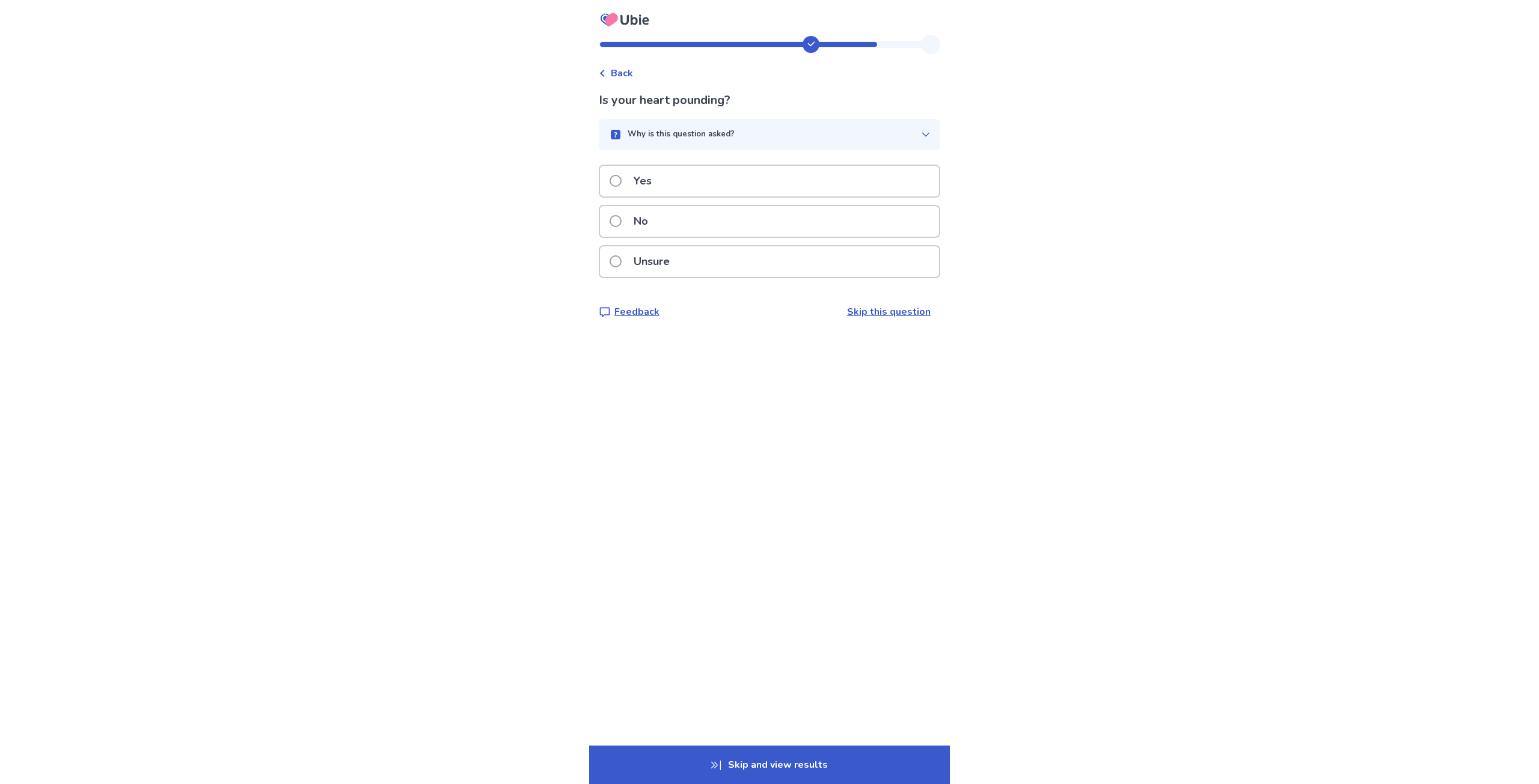
click at [935, 133] on div "Back Is your heart pounding? Why is this question asked? Our AI is checking for…" at bounding box center [769, 186] width 360 height 303
click at [921, 133] on icon "button" at bounding box center [925, 134] width 9 height 9
click at [711, 257] on div "Unsure" at bounding box center [770, 262] width 339 height 31
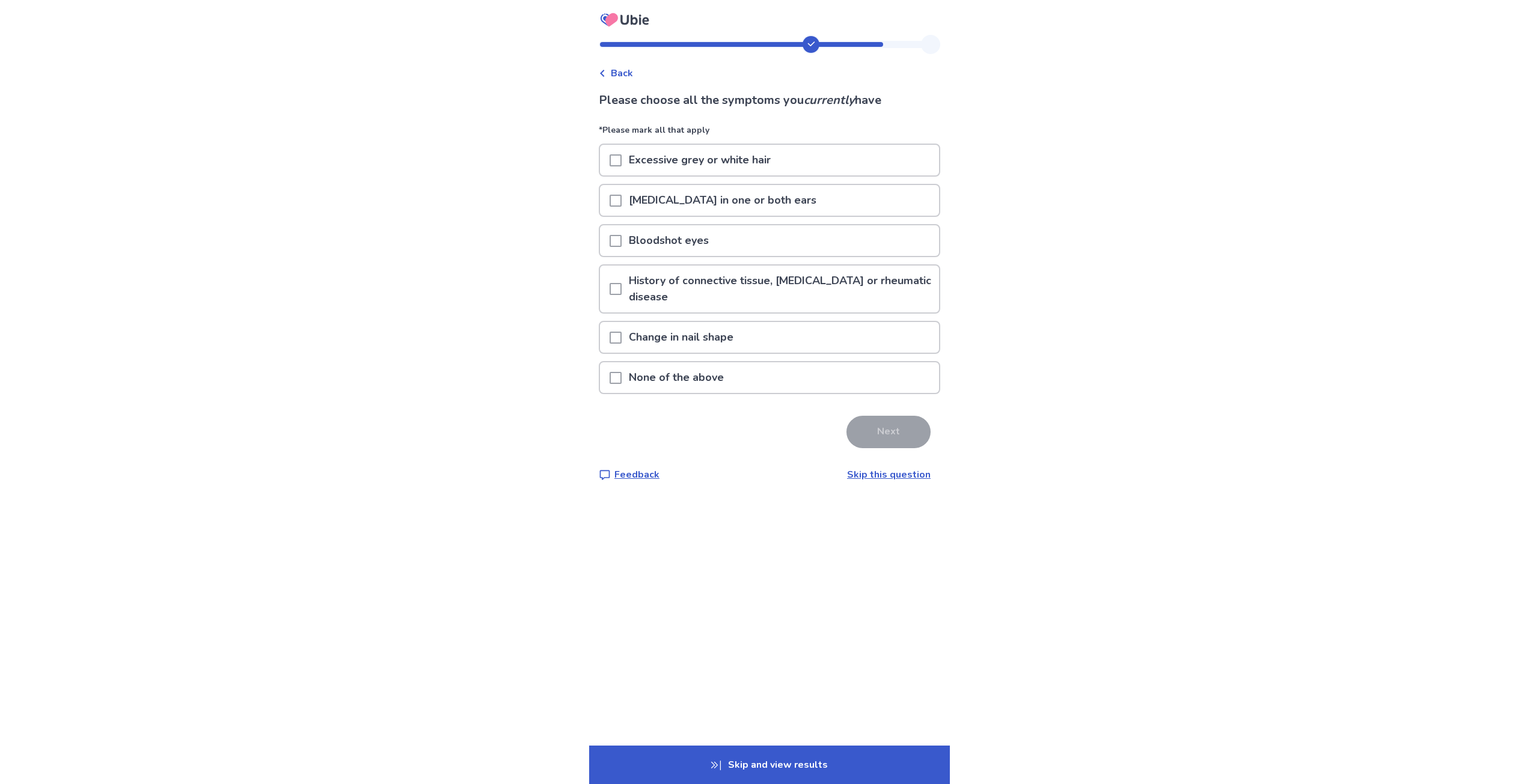
click at [677, 379] on p "None of the above" at bounding box center [676, 378] width 109 height 31
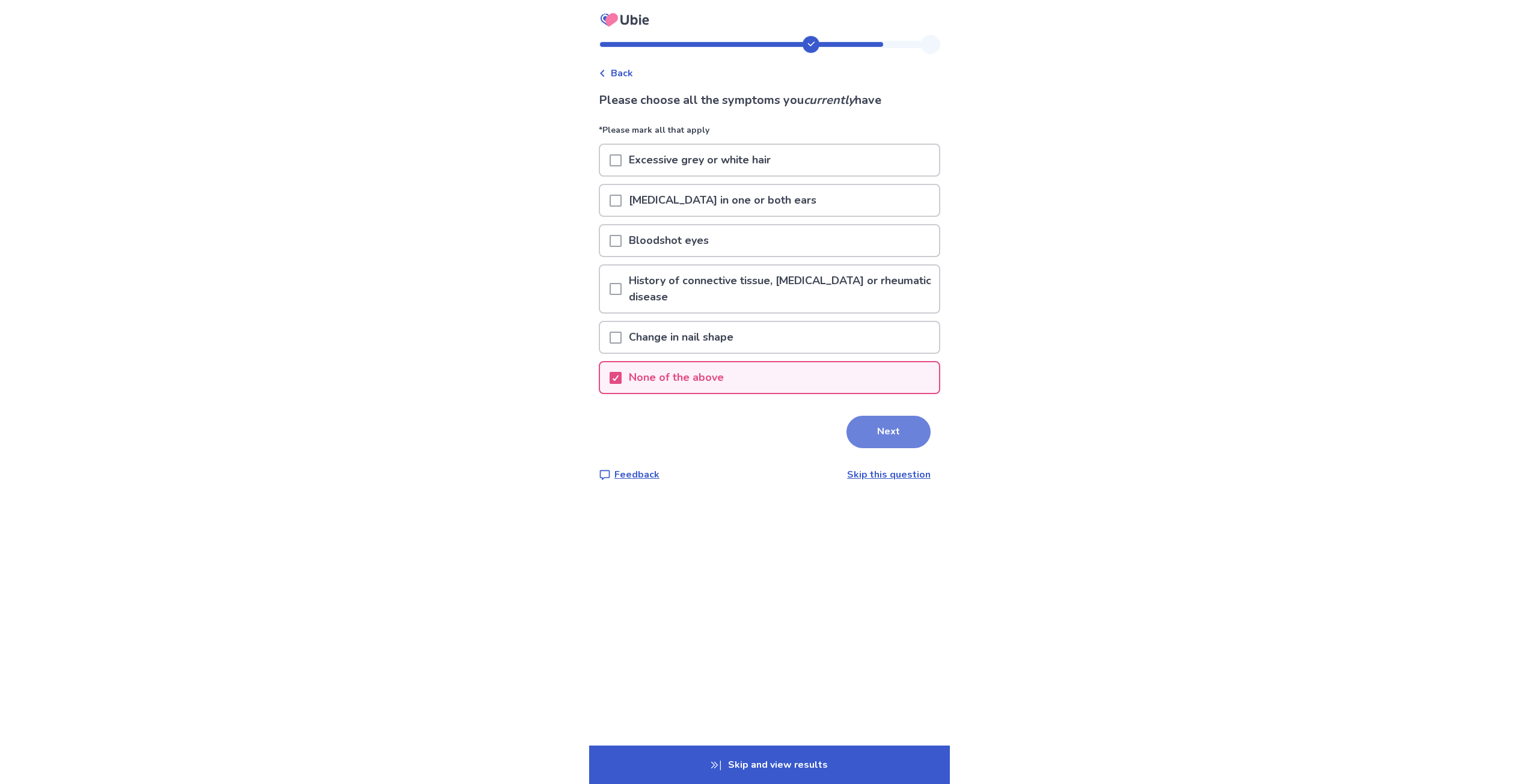
click at [883, 435] on button "Next" at bounding box center [888, 432] width 84 height 32
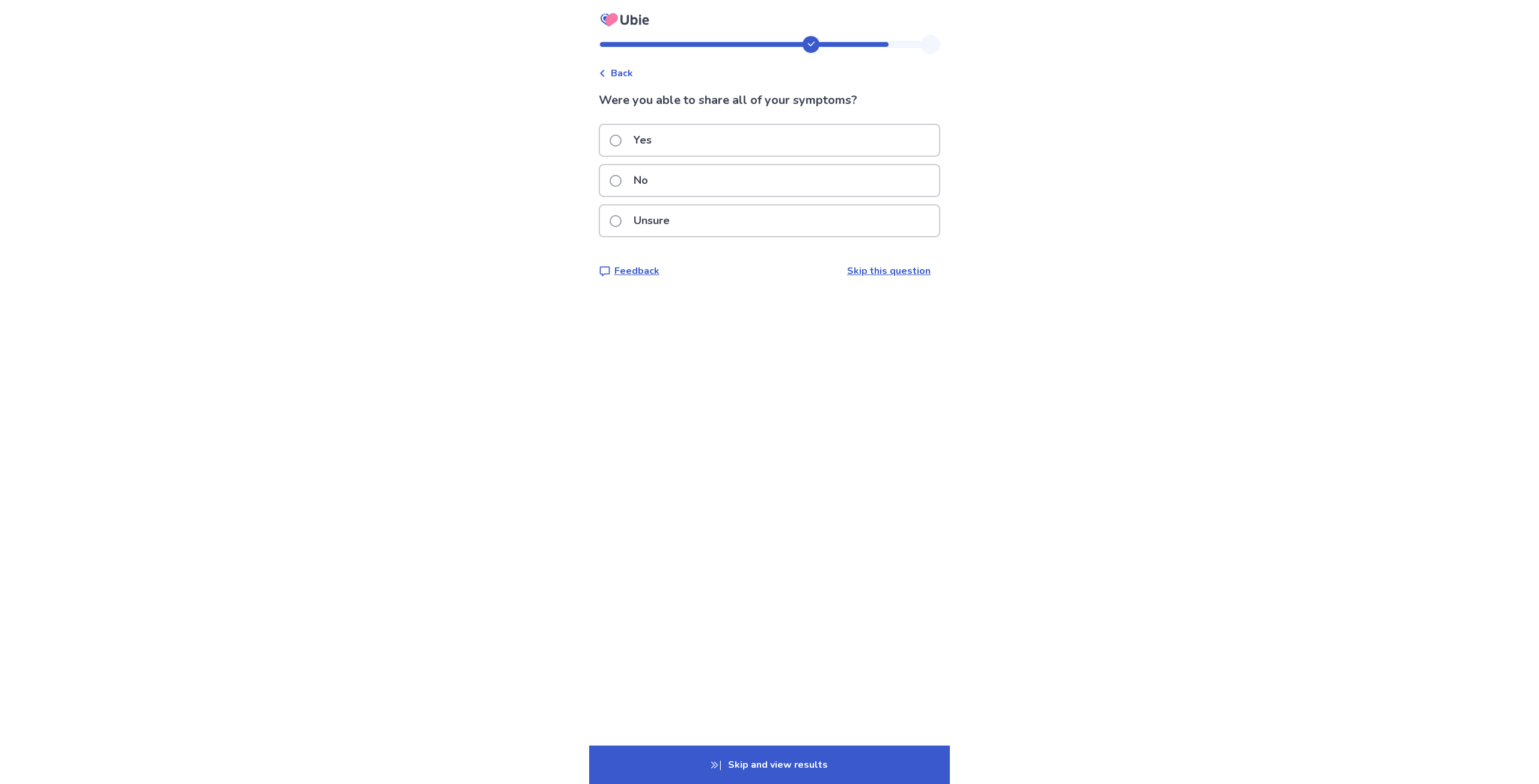
click at [739, 137] on div "Yes" at bounding box center [770, 140] width 339 height 31
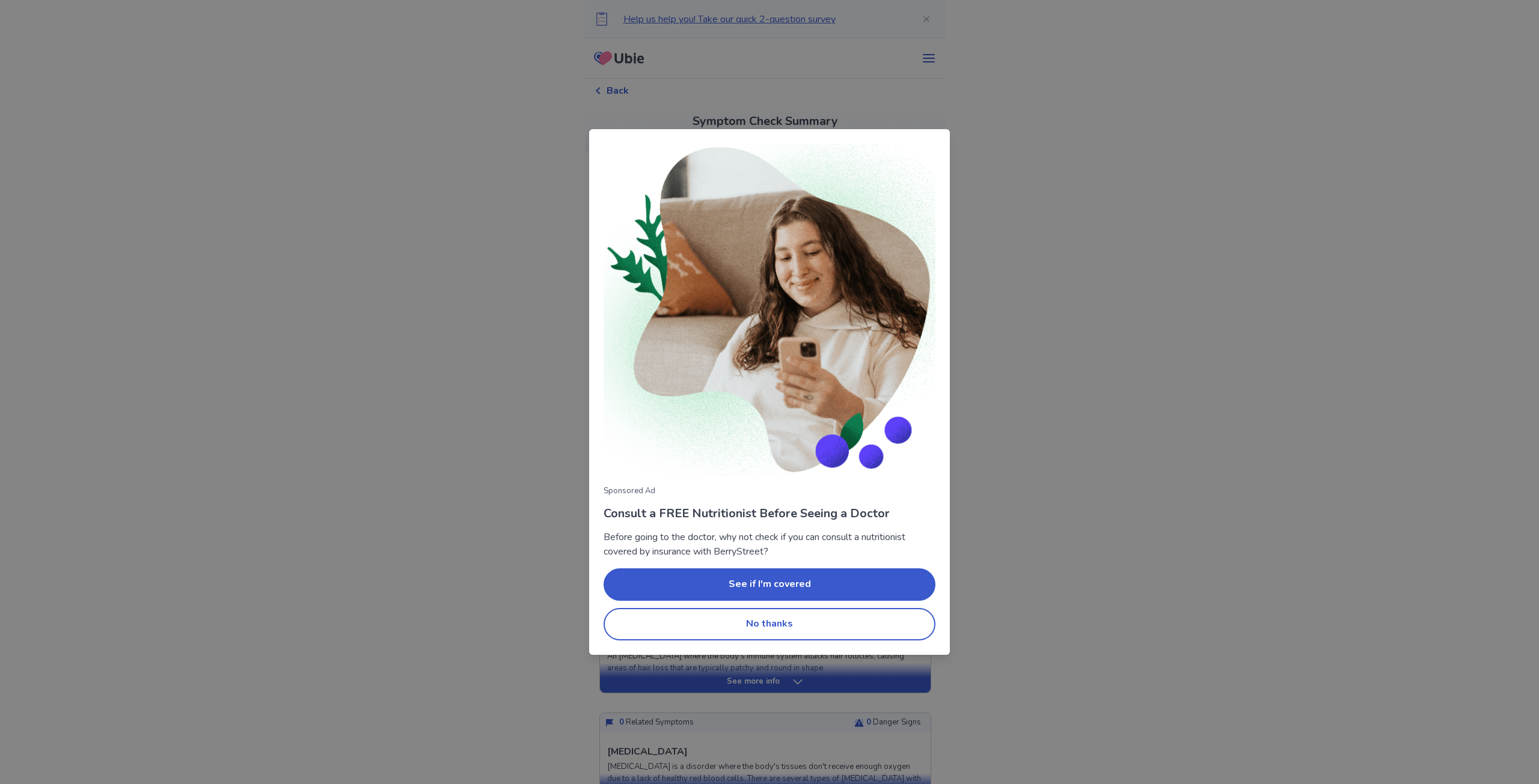
click at [1021, 299] on div "Sponsored Ad Consult a FREE Nutritionist Before Seeing a Doctor Before going to…" at bounding box center [769, 392] width 1539 height 784
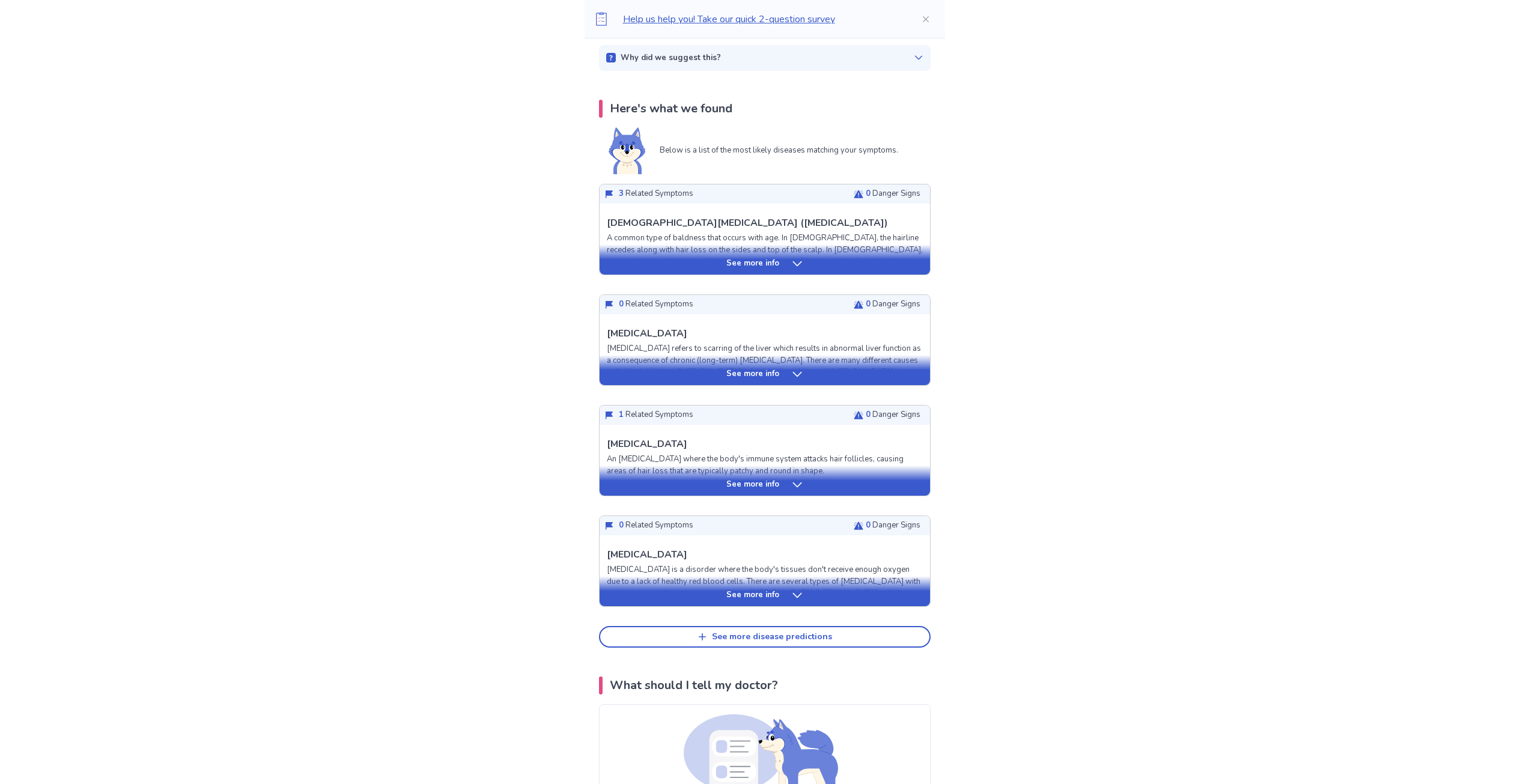
scroll to position [181, 0]
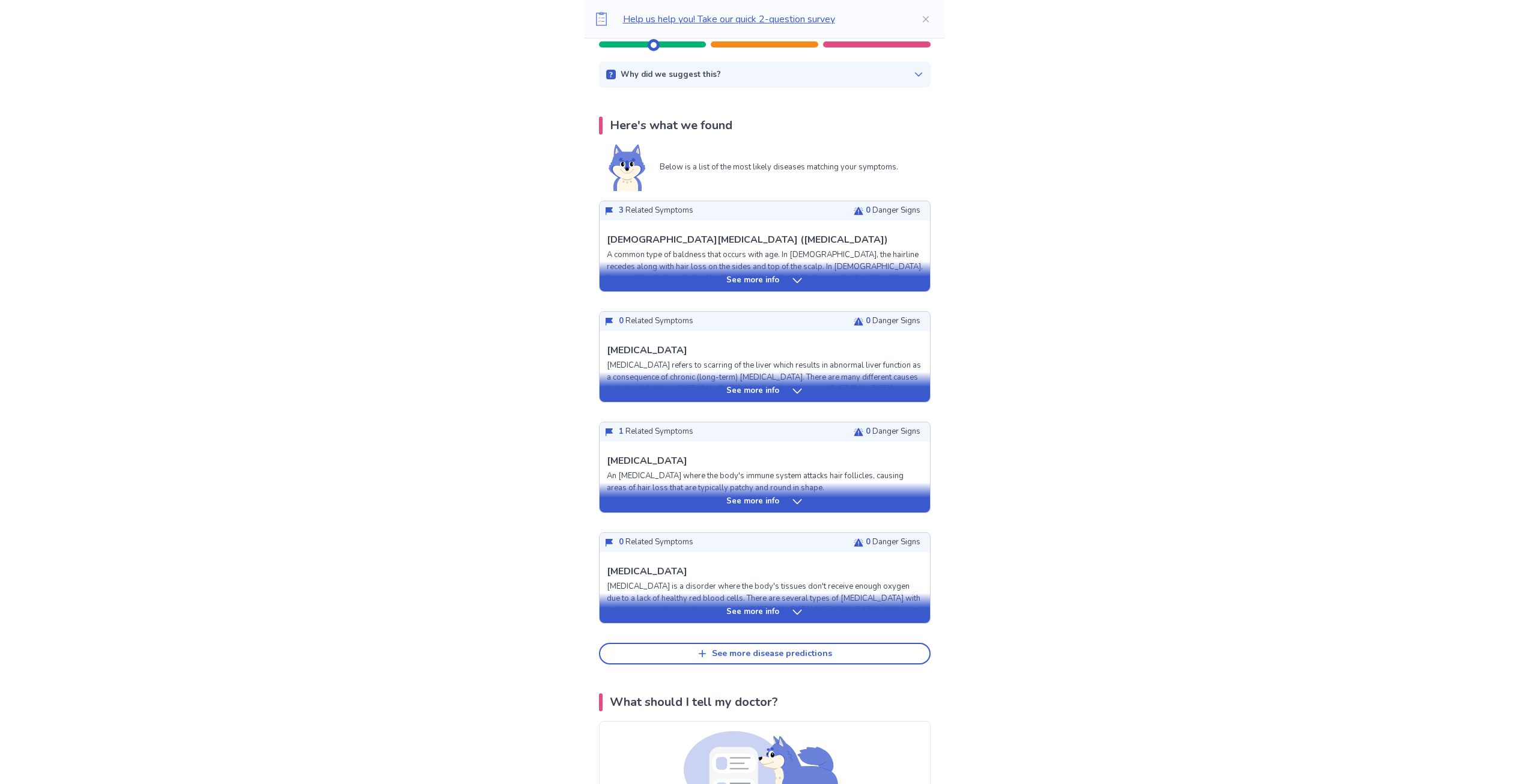
click at [796, 392] on icon at bounding box center [798, 391] width 12 height 12
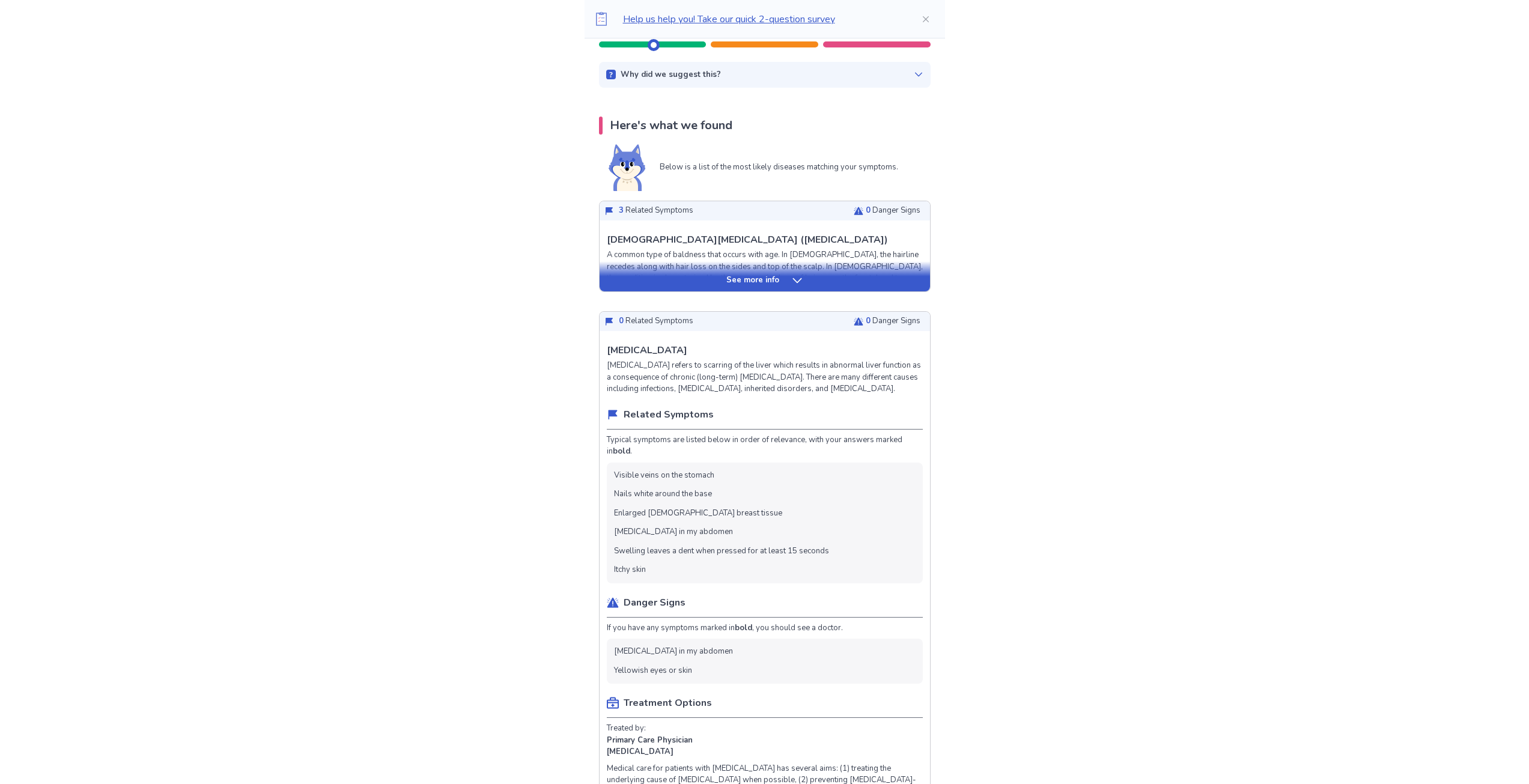
click at [774, 275] on p "See more info" at bounding box center [753, 281] width 53 height 12
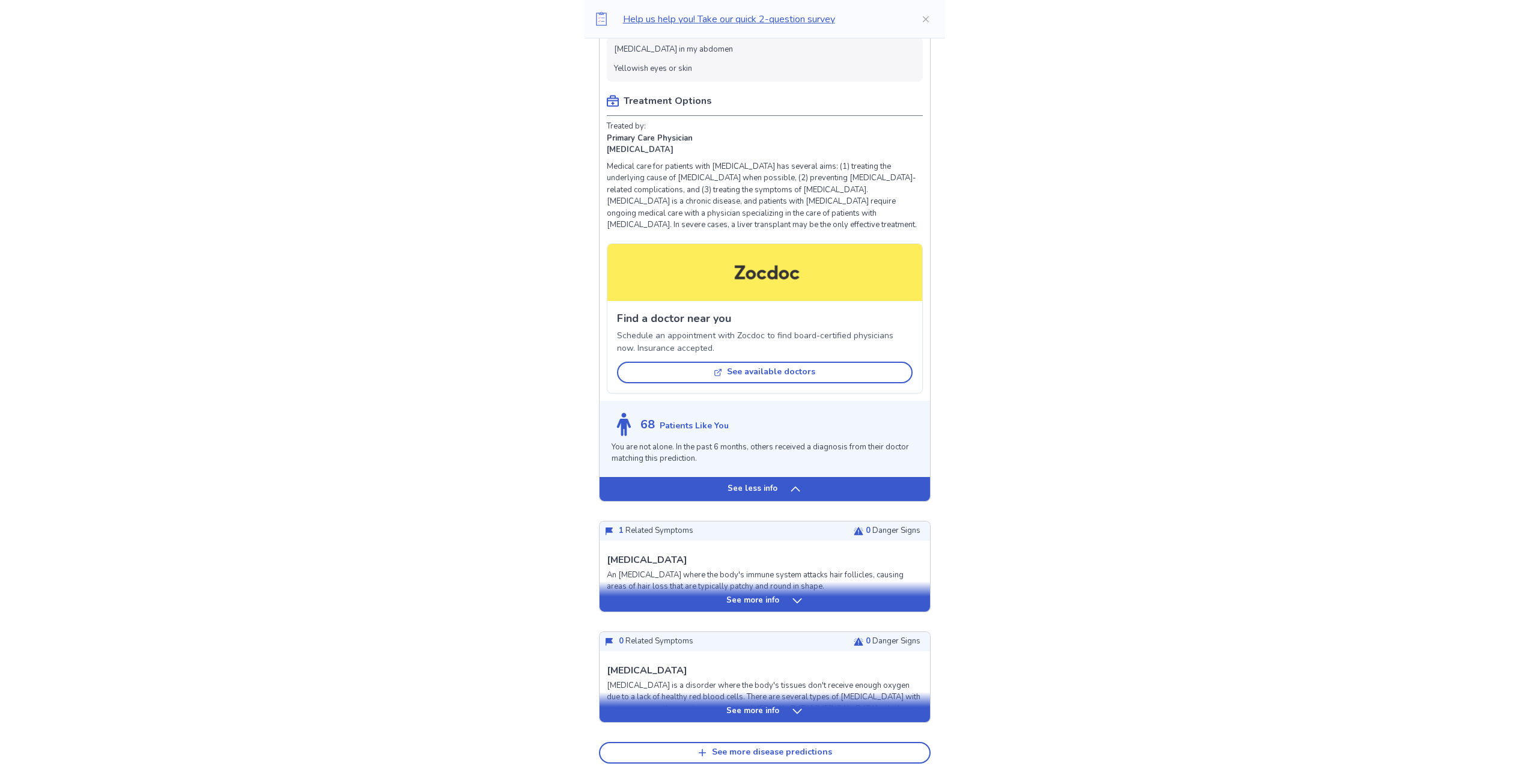
scroll to position [1562, 0]
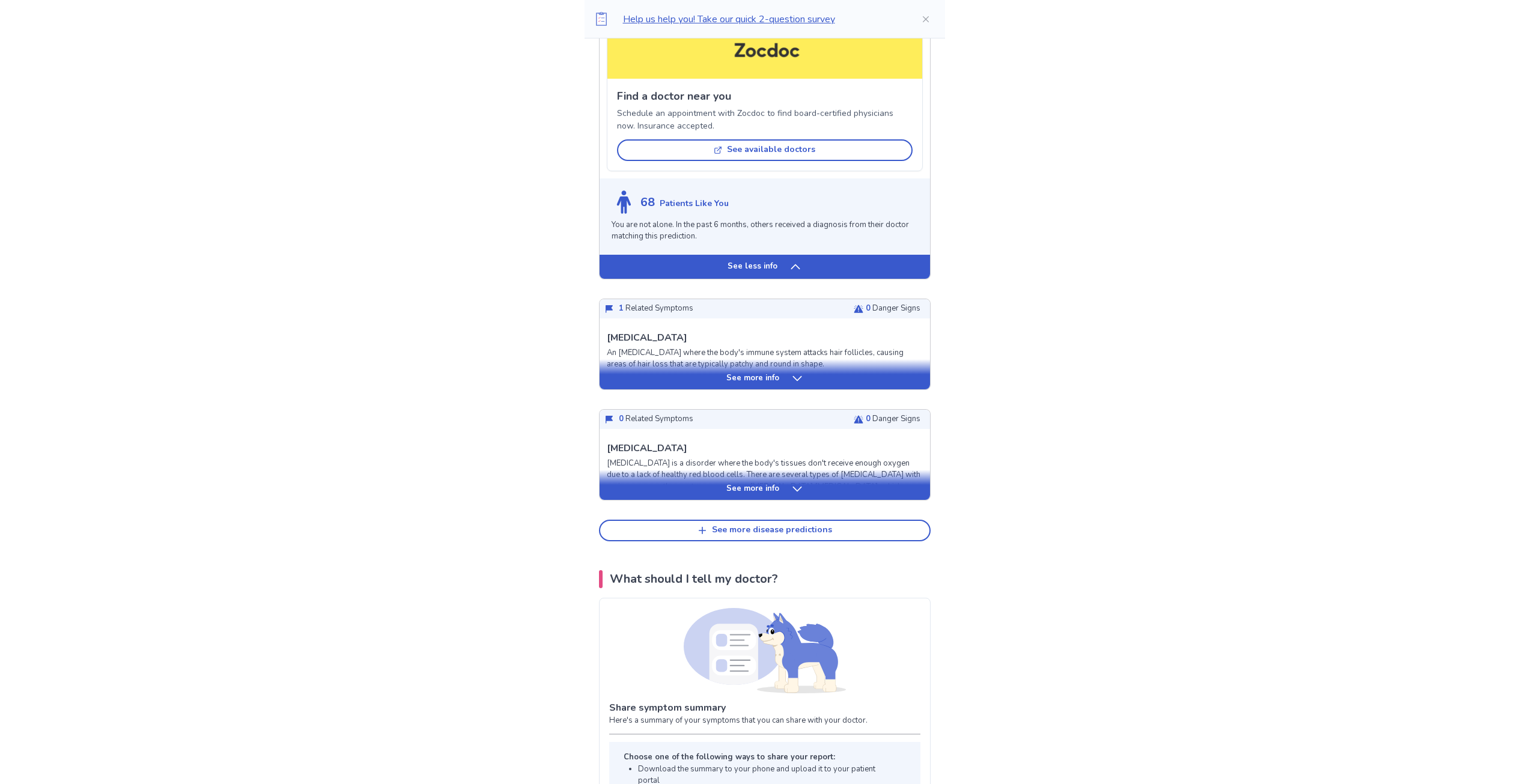
click at [780, 374] on div "See more info" at bounding box center [765, 379] width 331 height 12
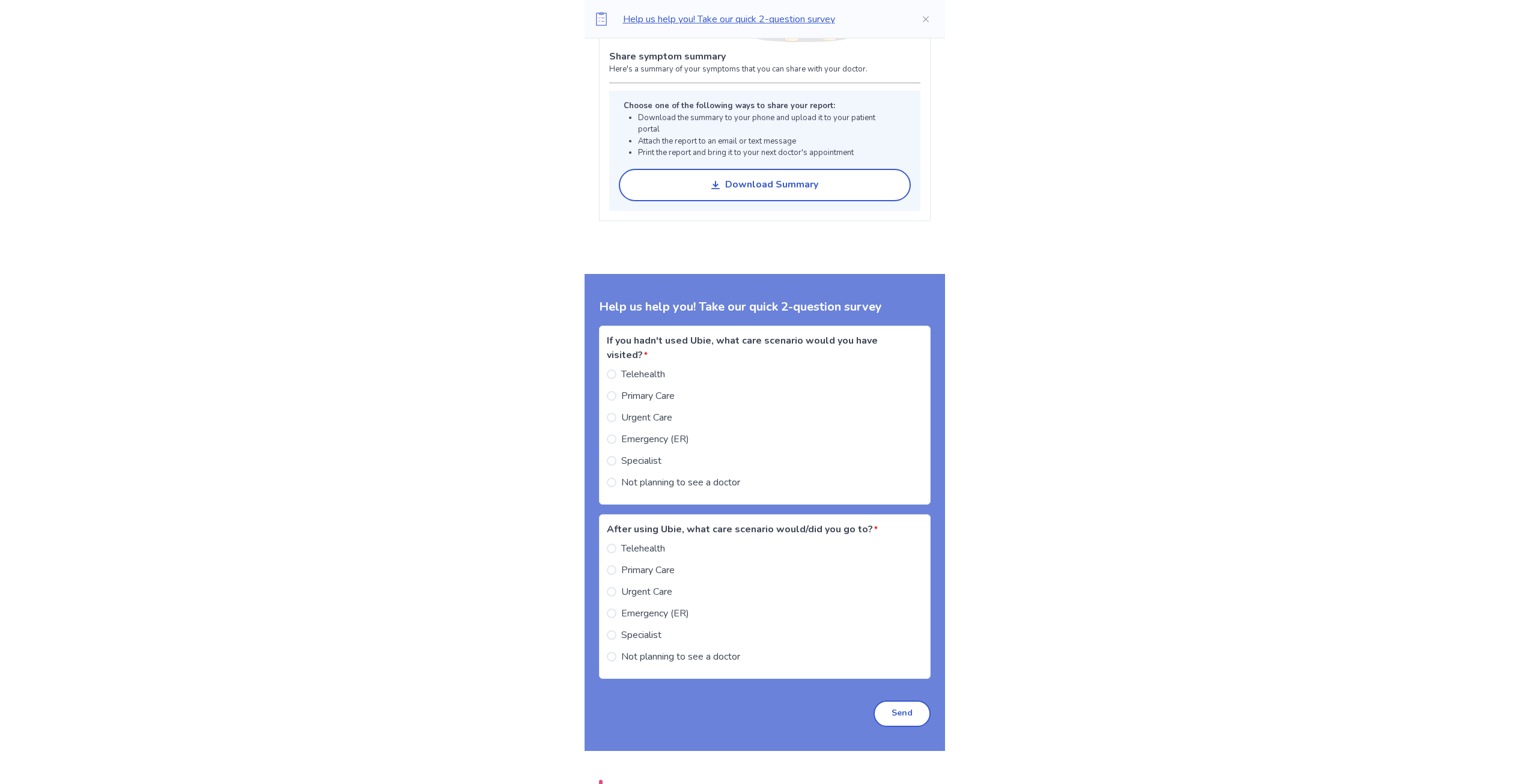
scroll to position [2764, 0]
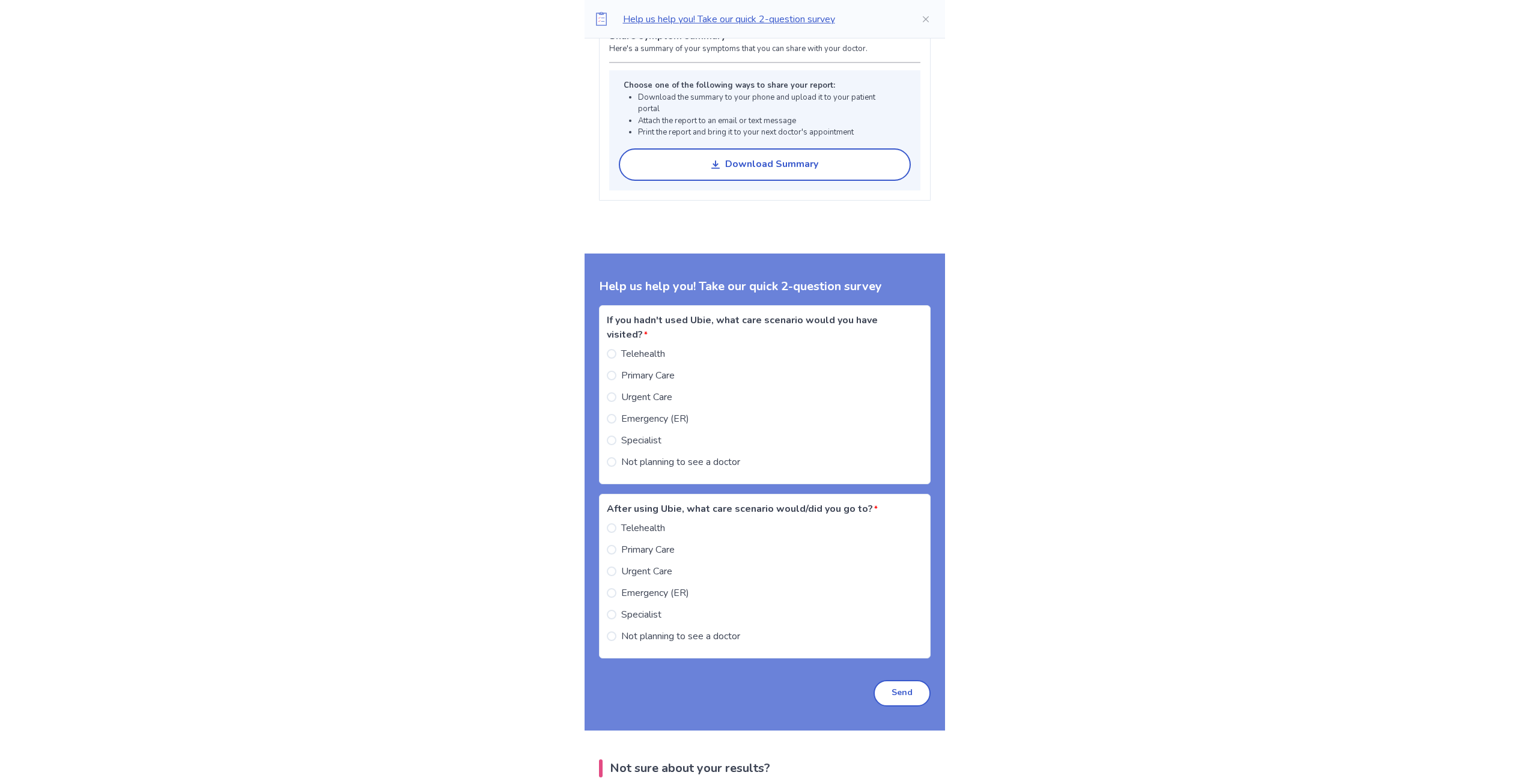
drag, startPoint x: 396, startPoint y: 482, endPoint x: 321, endPoint y: 286, distance: 209.9
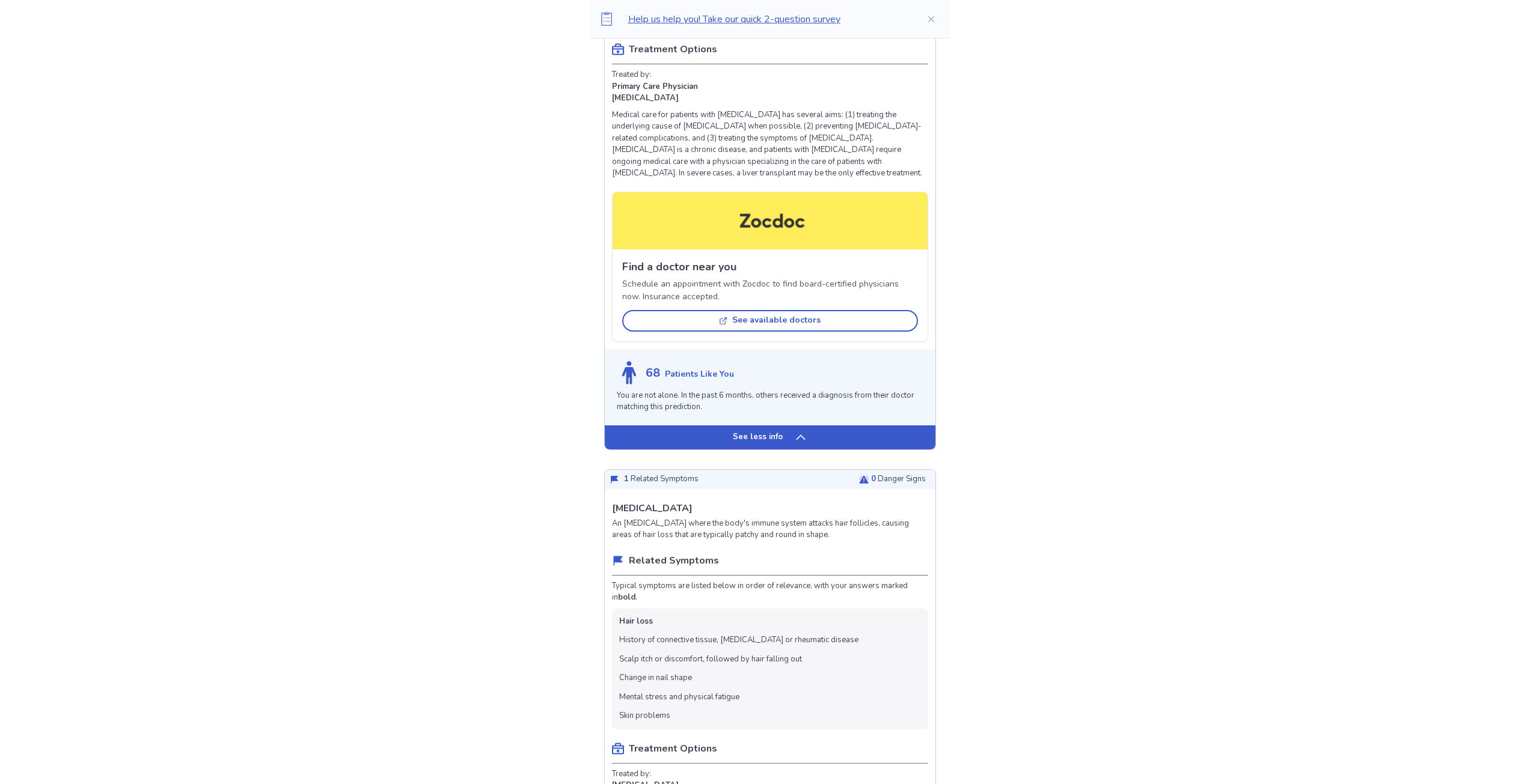
scroll to position [0, 0]
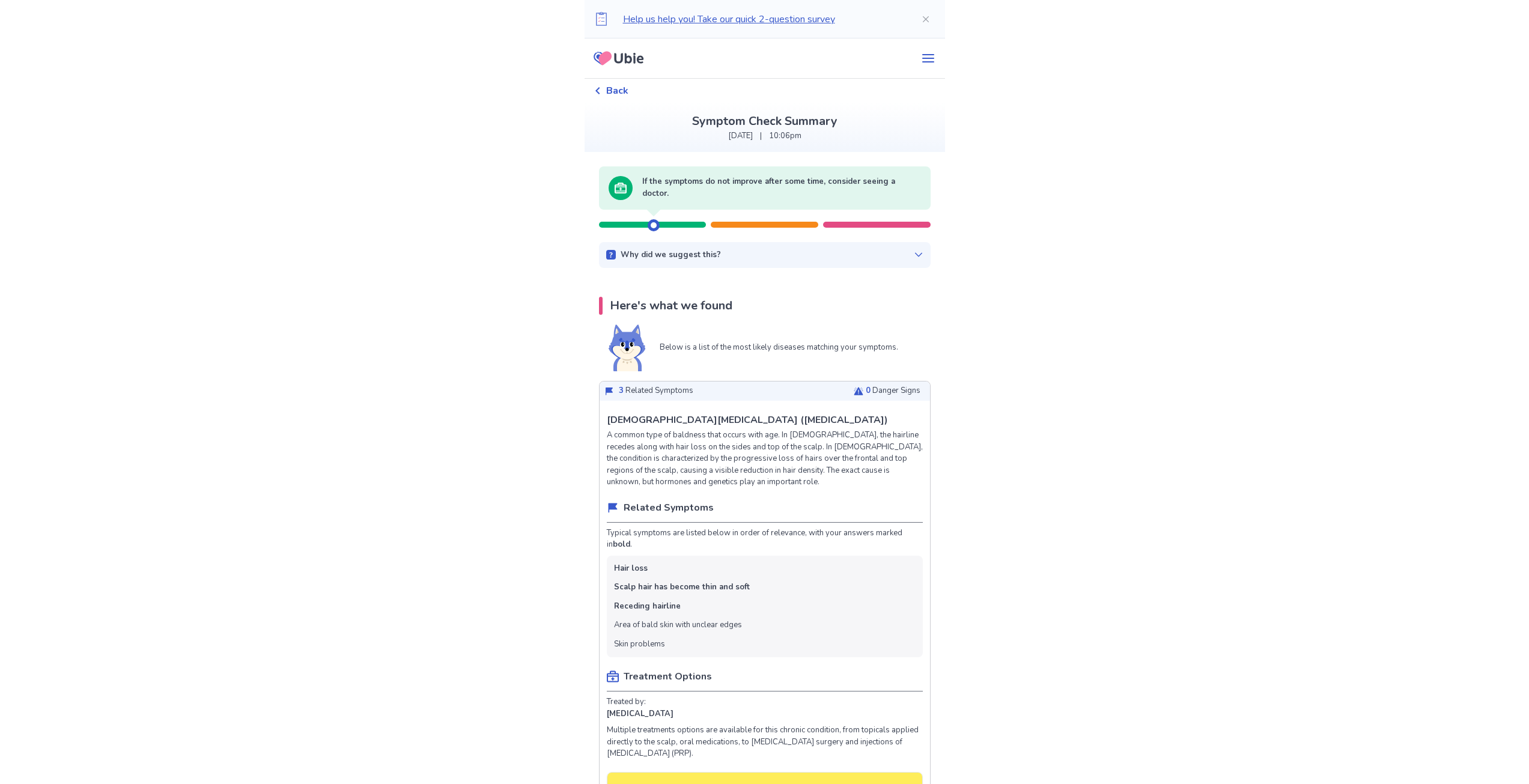
drag, startPoint x: 288, startPoint y: 279, endPoint x: 295, endPoint y: 275, distance: 8.1
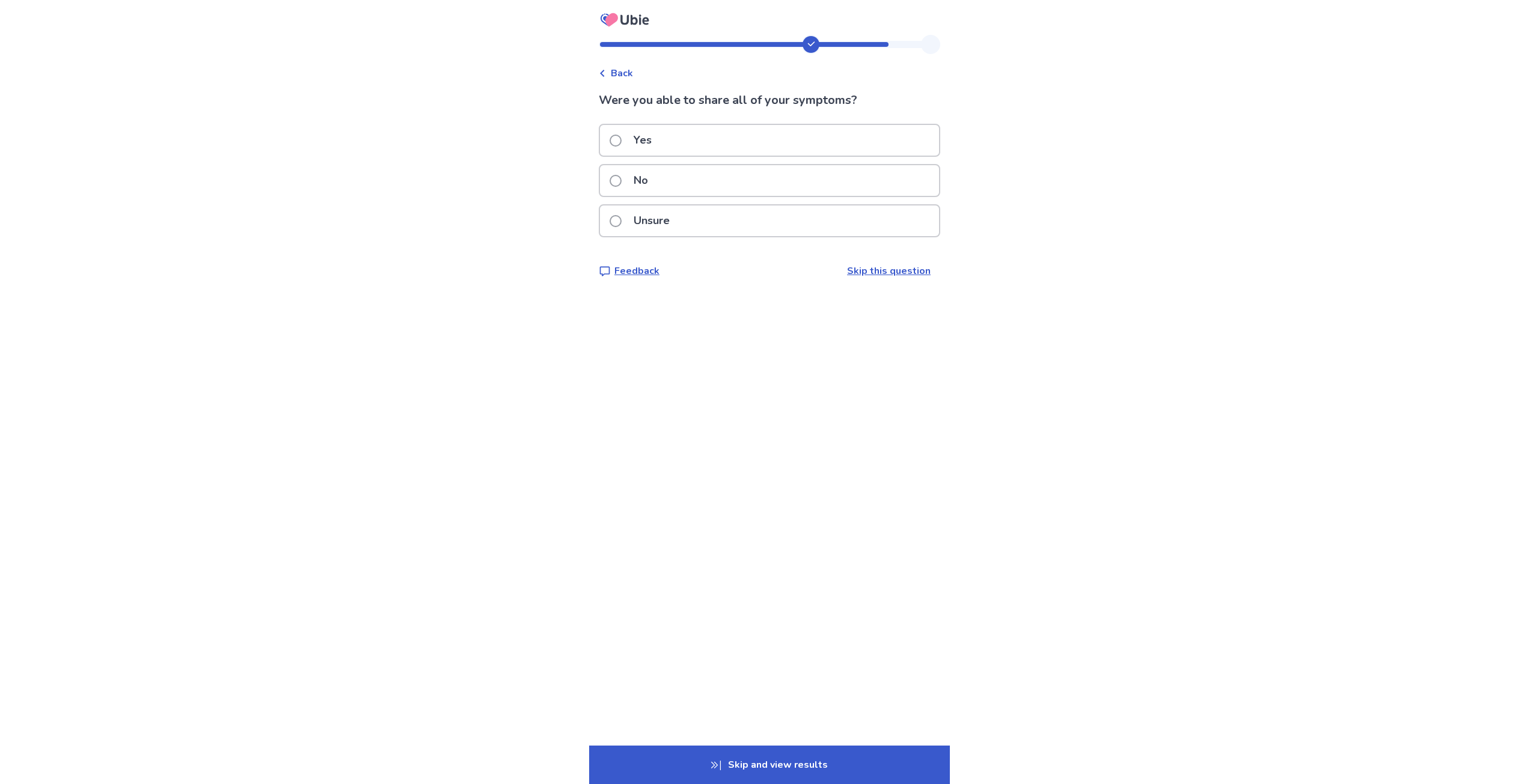
drag, startPoint x: 313, startPoint y: 275, endPoint x: 321, endPoint y: 275, distance: 8.0
